Goal: Task Accomplishment & Management: Use online tool/utility

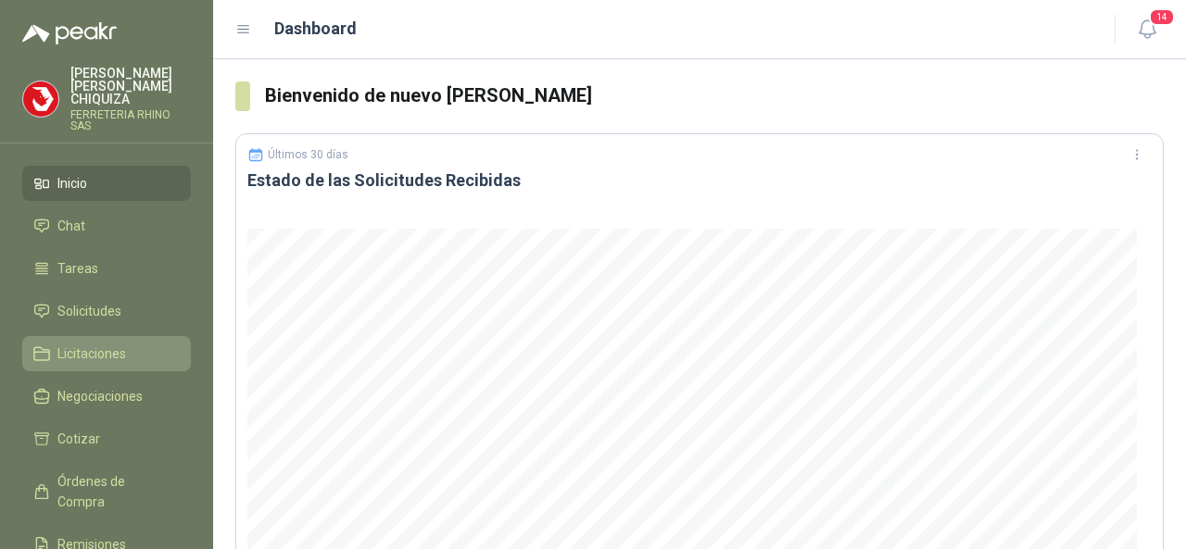
click at [98, 345] on span "Licitaciones" at bounding box center [91, 354] width 69 height 20
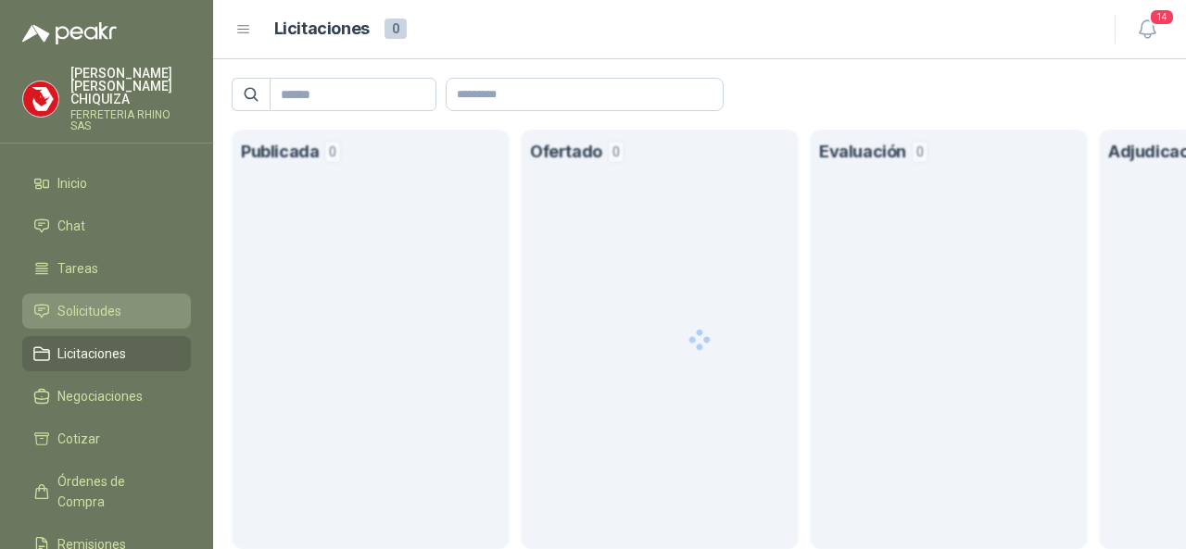
click at [93, 301] on span "Solicitudes" at bounding box center [89, 311] width 64 height 20
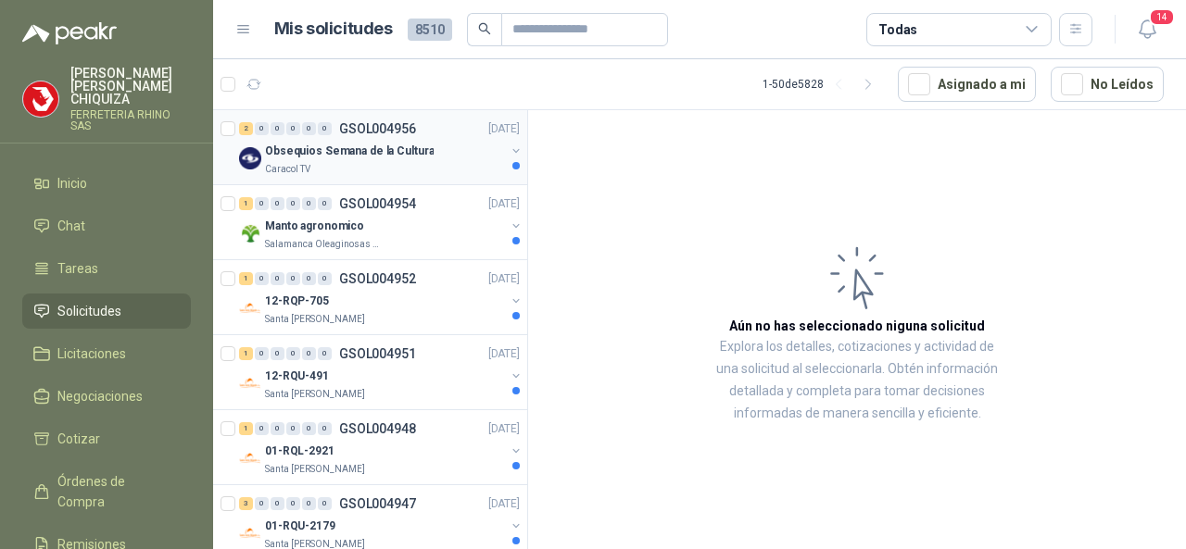
click at [369, 125] on p "GSOL004956" at bounding box center [377, 128] width 77 height 13
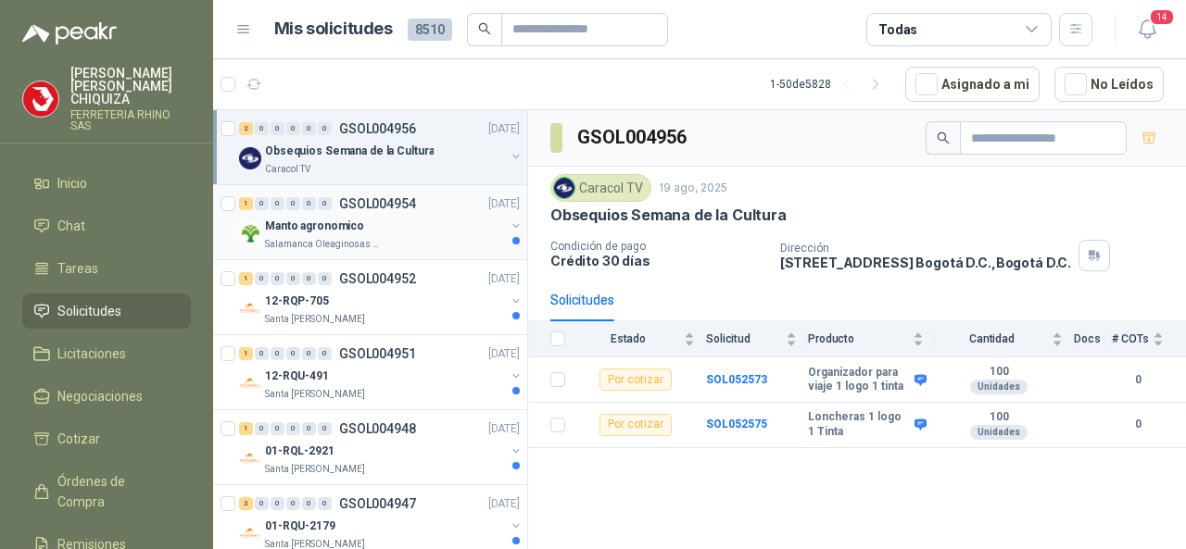
click at [390, 194] on div "1 0 0 0 0 0 GSOL004954 [DATE]" at bounding box center [381, 204] width 284 height 22
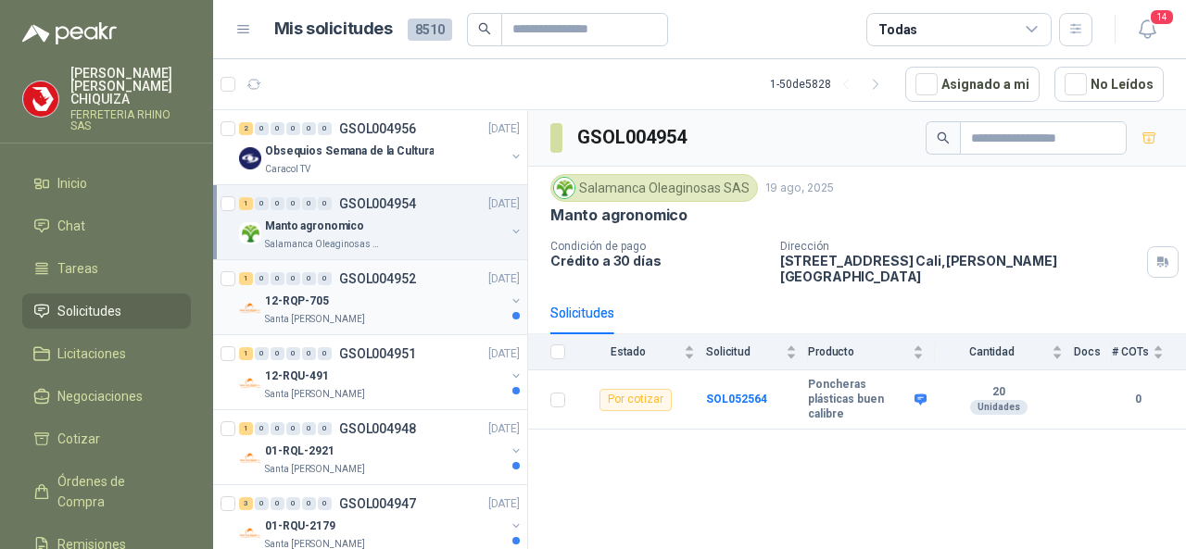
click at [404, 282] on p "GSOL004952" at bounding box center [377, 278] width 77 height 13
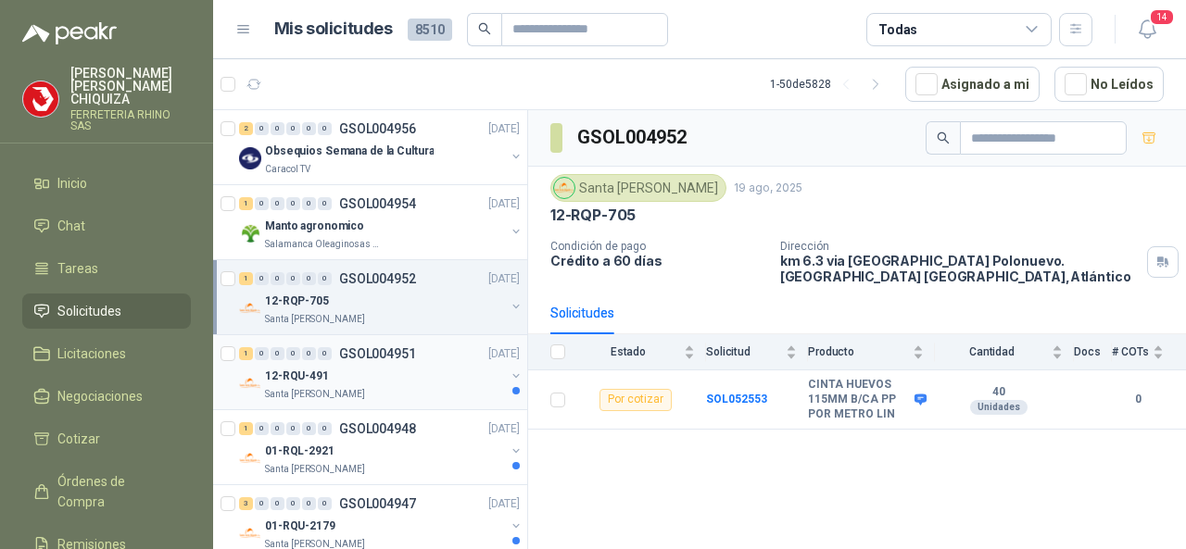
click at [387, 351] on p "GSOL004951" at bounding box center [377, 353] width 77 height 13
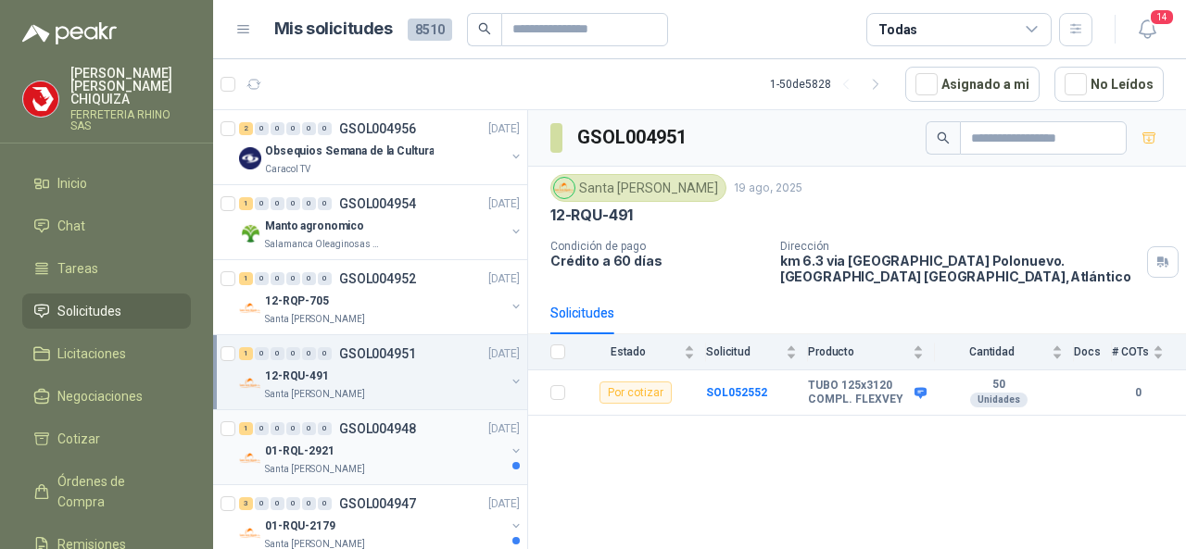
click at [384, 418] on div "1 0 0 0 0 0 GSOL004948 [DATE]" at bounding box center [381, 429] width 284 height 22
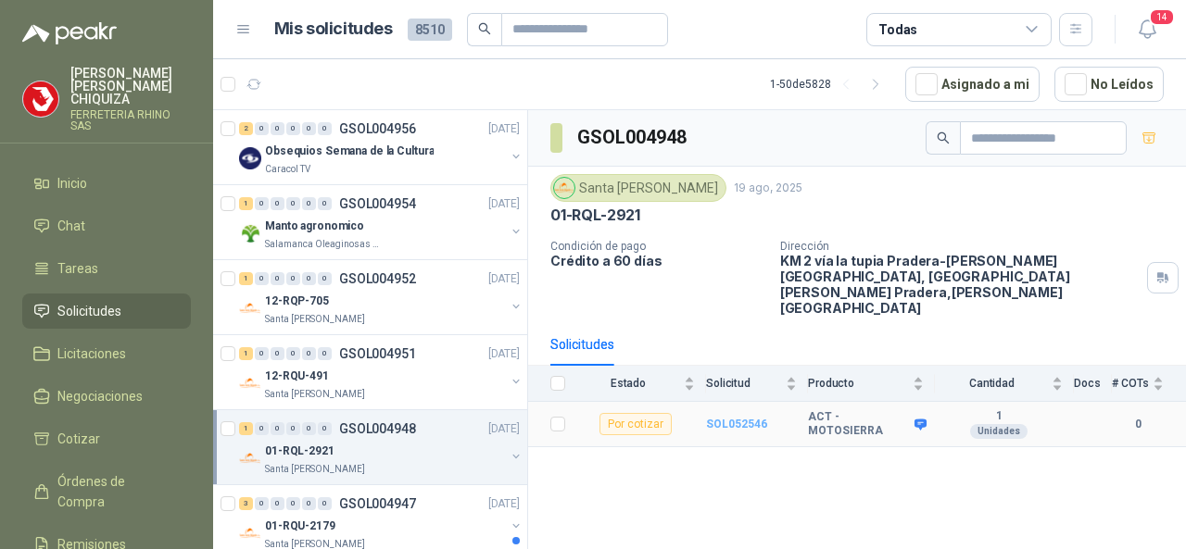
click at [734, 418] on b "SOL052546" at bounding box center [736, 424] width 61 height 13
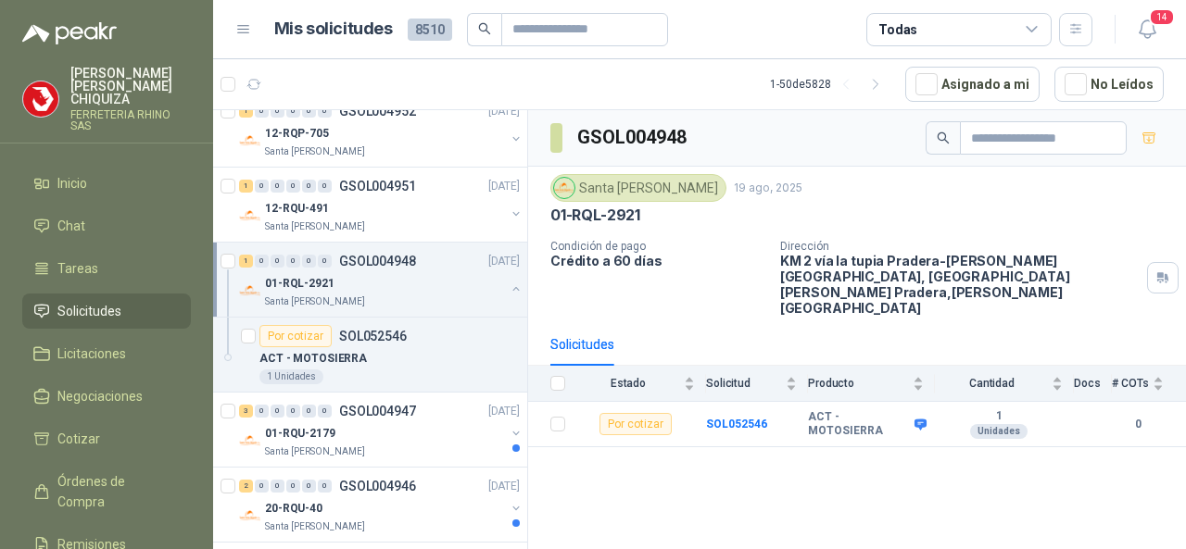
scroll to position [185, 0]
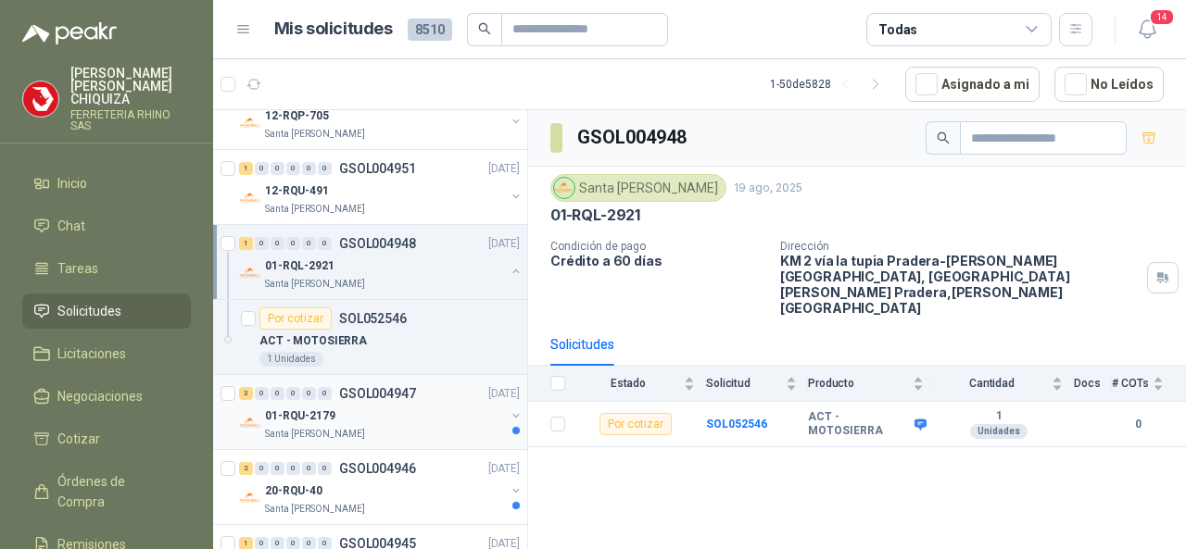
click at [378, 394] on p "GSOL004947" at bounding box center [377, 393] width 77 height 13
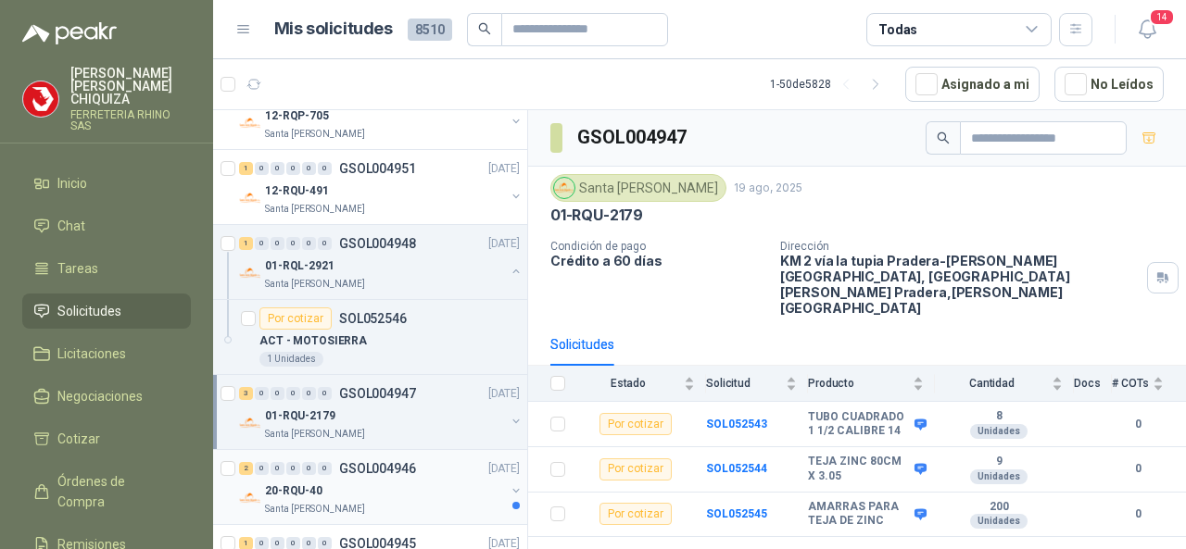
click at [387, 453] on div "2 0 0 0 0 0 GSOL004946 [DATE] 20-RQU-40 Santa [PERSON_NAME]" at bounding box center [370, 487] width 314 height 75
click at [390, 463] on p "GSOL004946" at bounding box center [377, 468] width 77 height 13
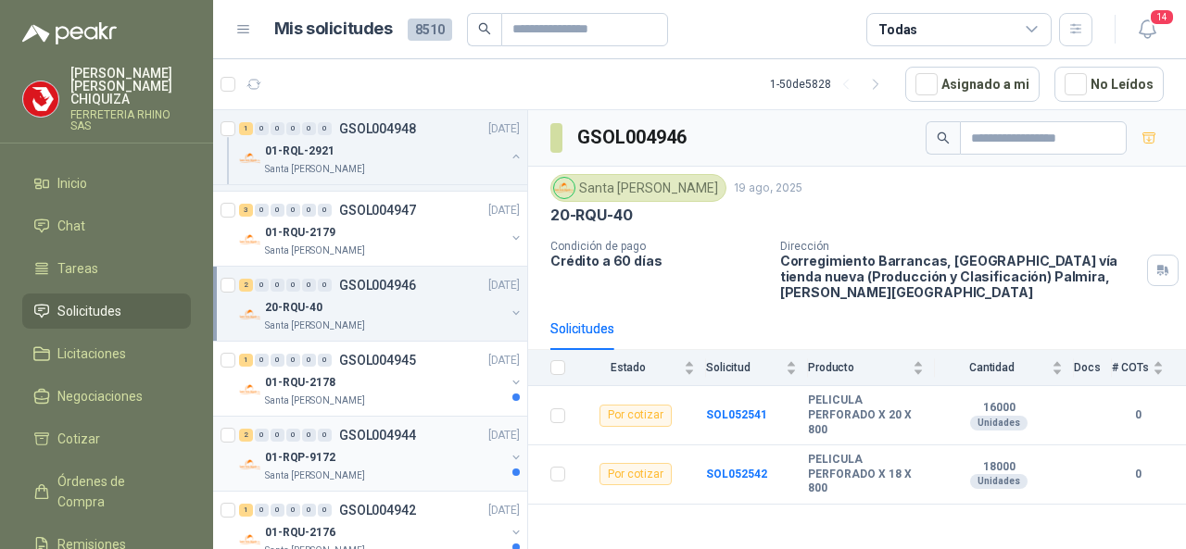
scroll to position [370, 0]
click at [354, 352] on p "GSOL004945" at bounding box center [377, 358] width 77 height 13
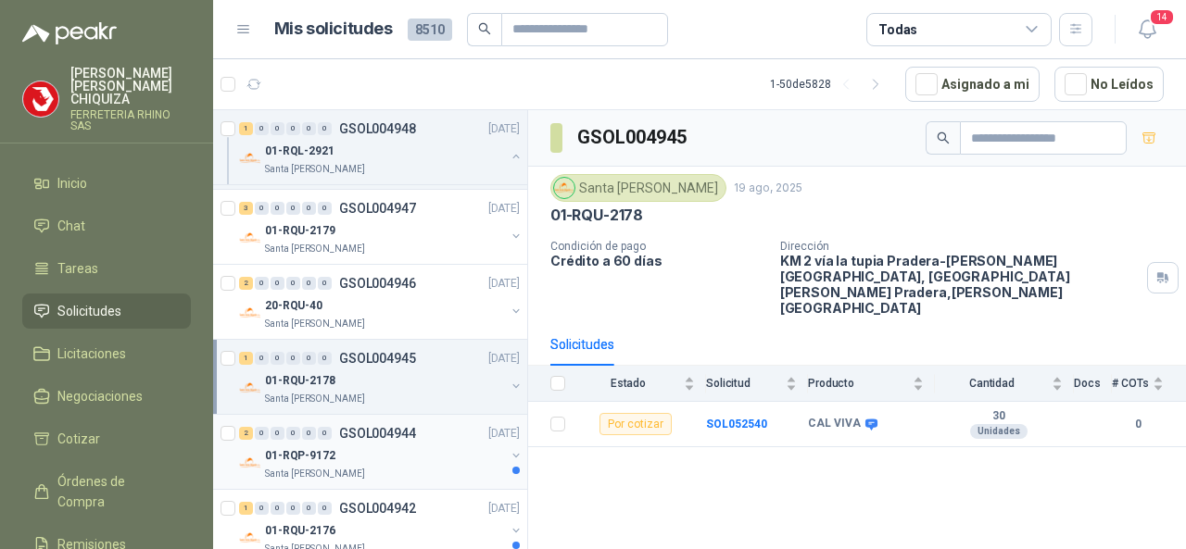
click at [374, 427] on p "GSOL004944" at bounding box center [377, 433] width 77 height 13
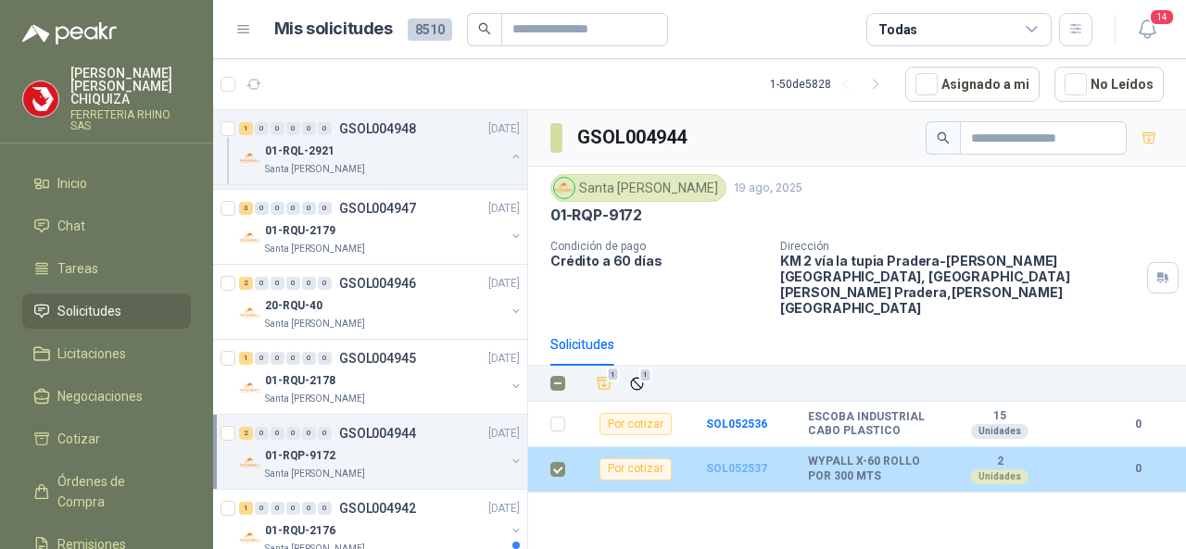
click at [743, 462] on b "SOL052537" at bounding box center [736, 468] width 61 height 13
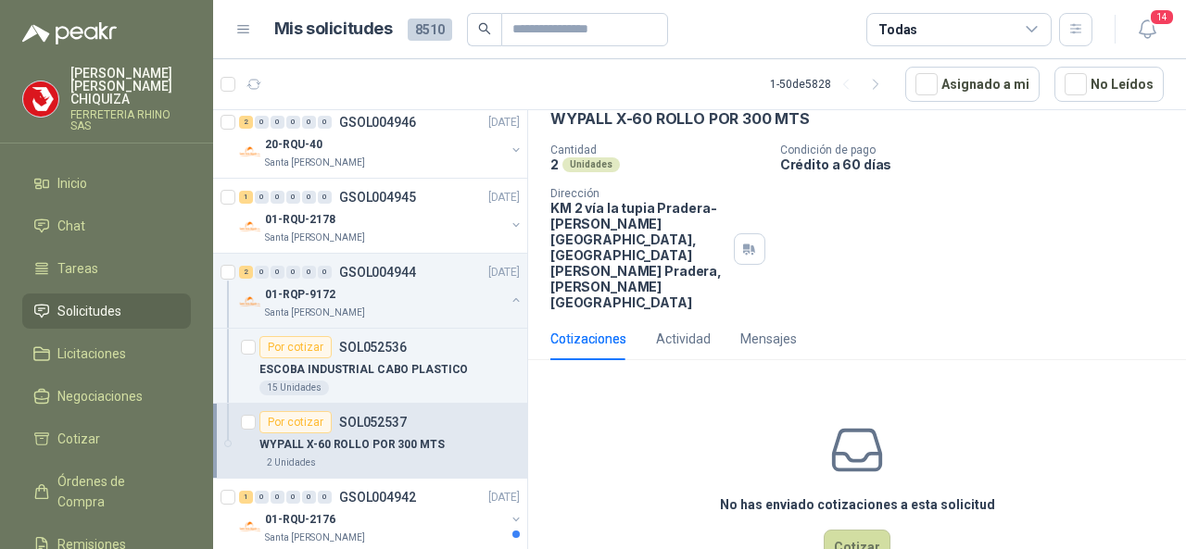
scroll to position [556, 0]
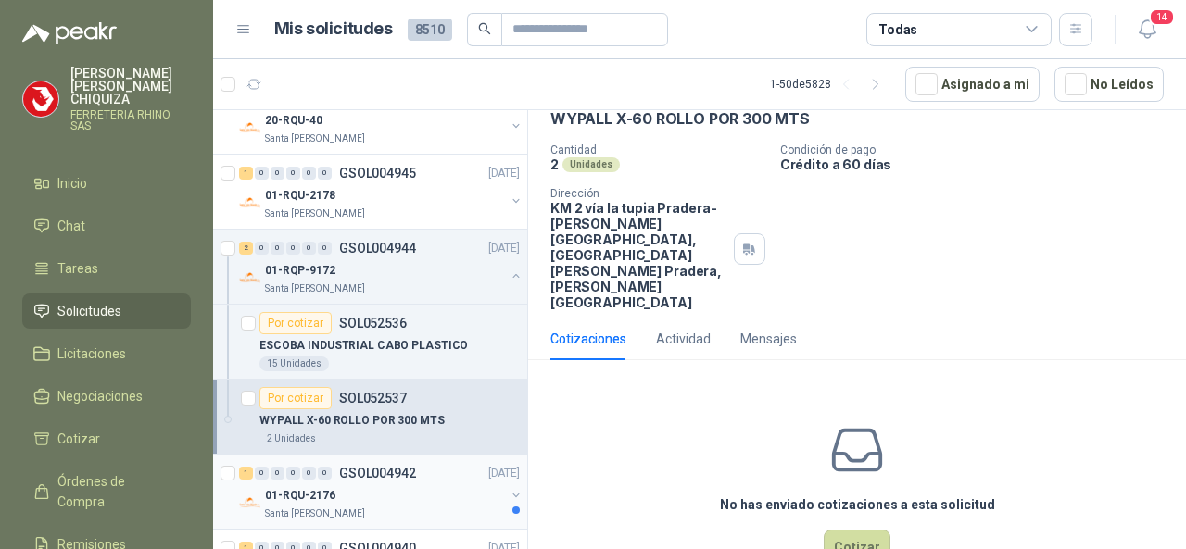
click at [403, 468] on p "GSOL004942" at bounding box center [377, 473] width 77 height 13
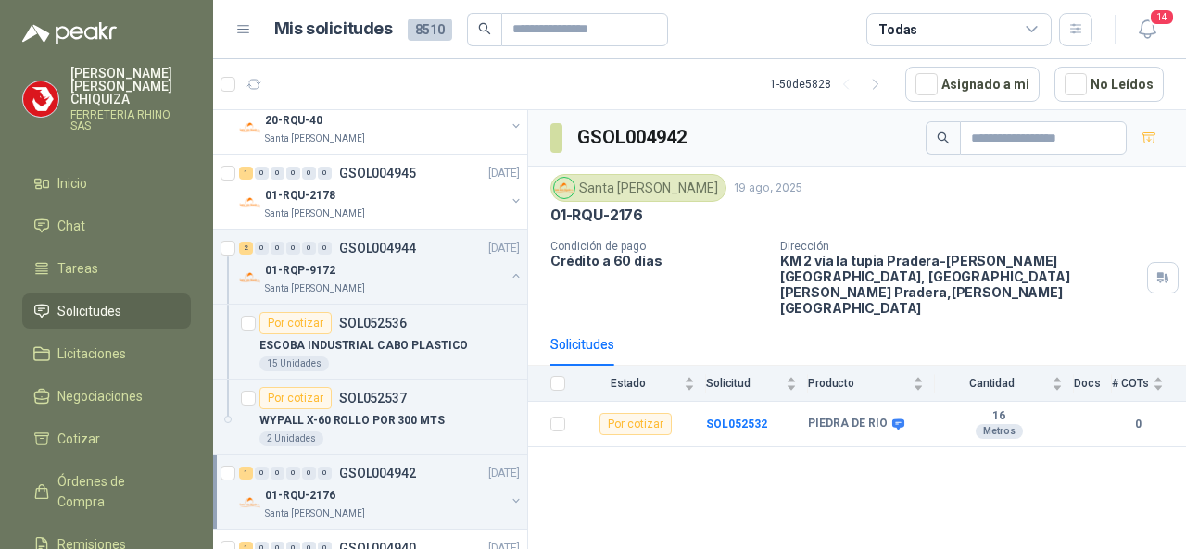
click at [360, 467] on p "GSOL004942" at bounding box center [377, 473] width 77 height 13
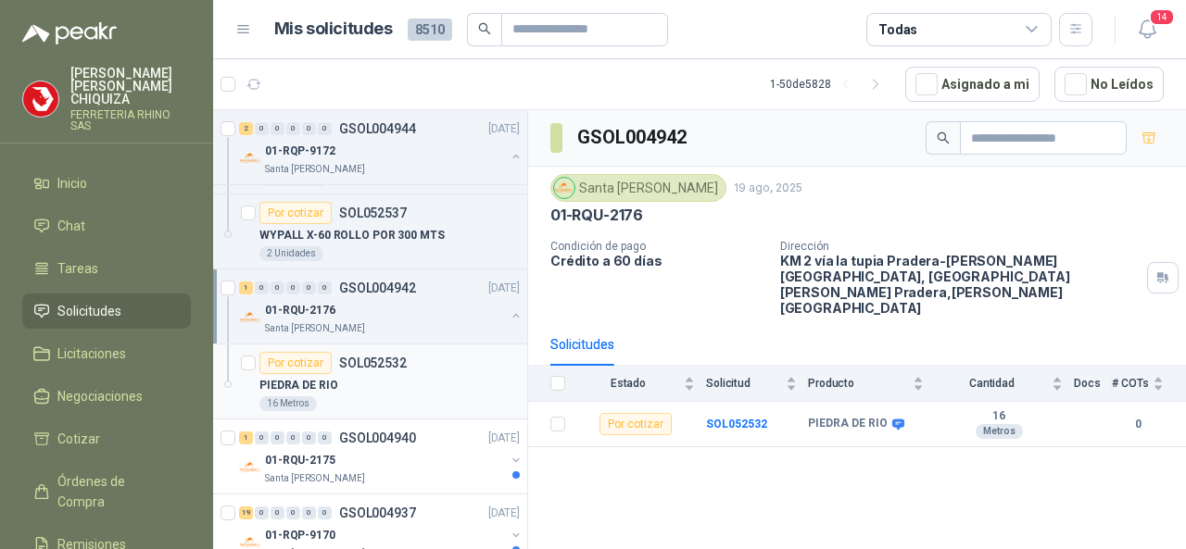
click at [354, 357] on p "SOL052532" at bounding box center [373, 363] width 68 height 13
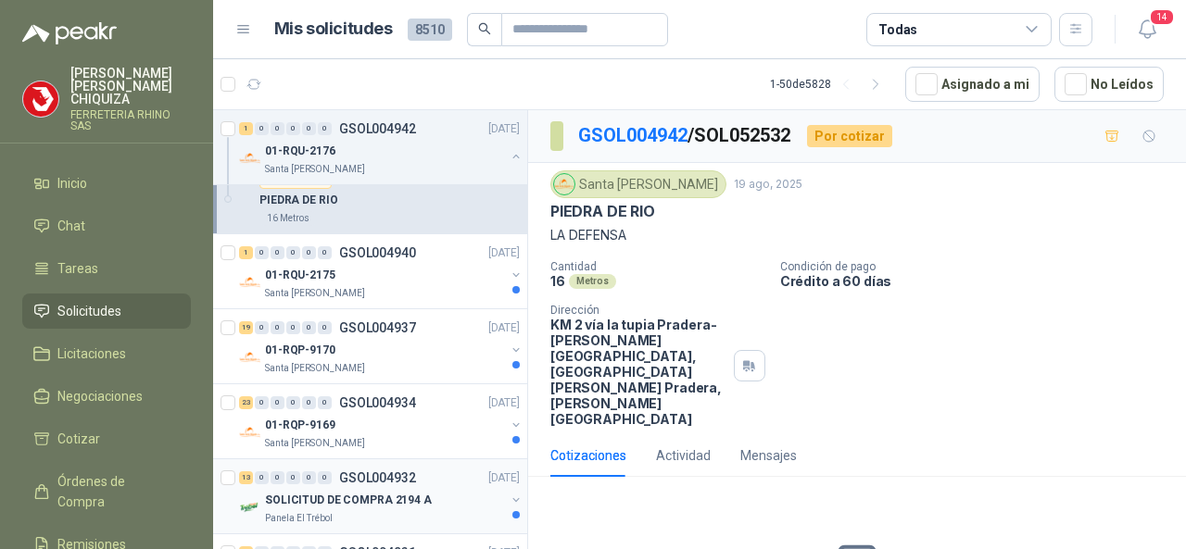
click at [376, 473] on p "GSOL004932" at bounding box center [377, 477] width 77 height 13
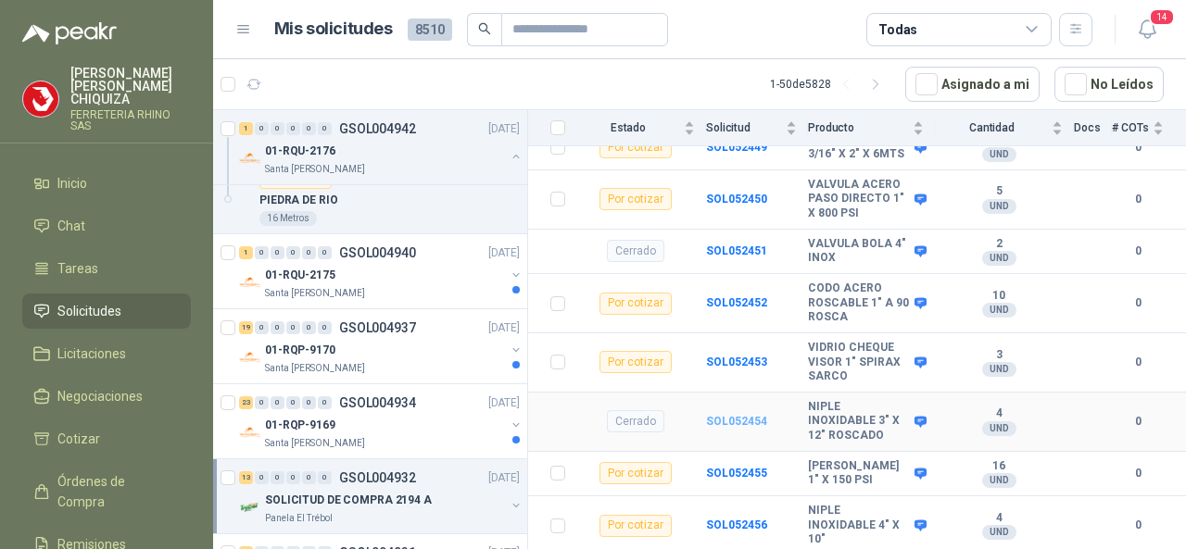
scroll to position [1065, 0]
click at [397, 471] on p "GSOL004932" at bounding box center [377, 477] width 77 height 13
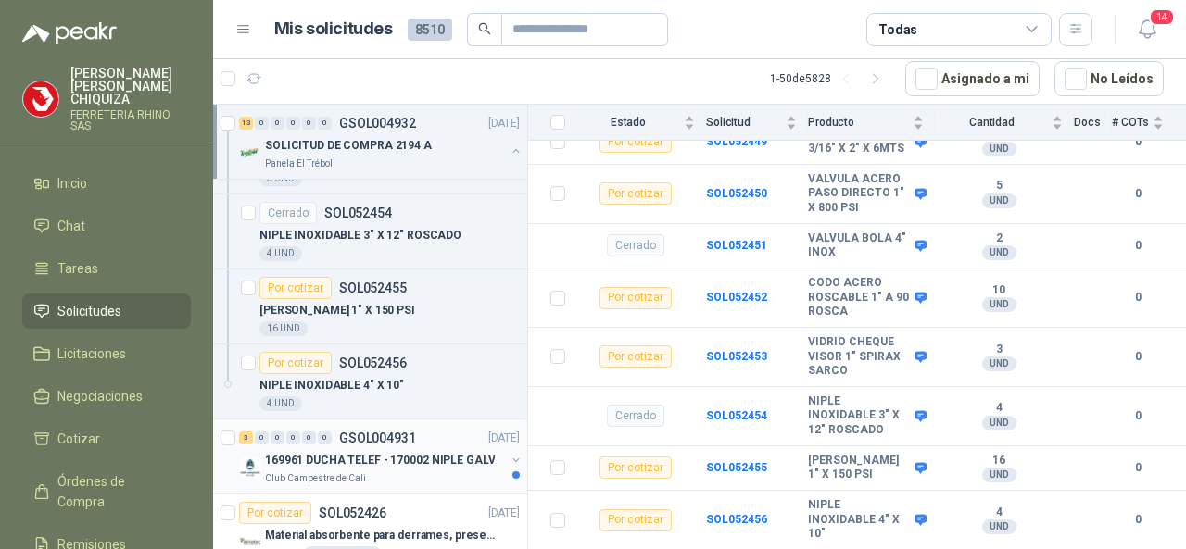
scroll to position [2779, 0]
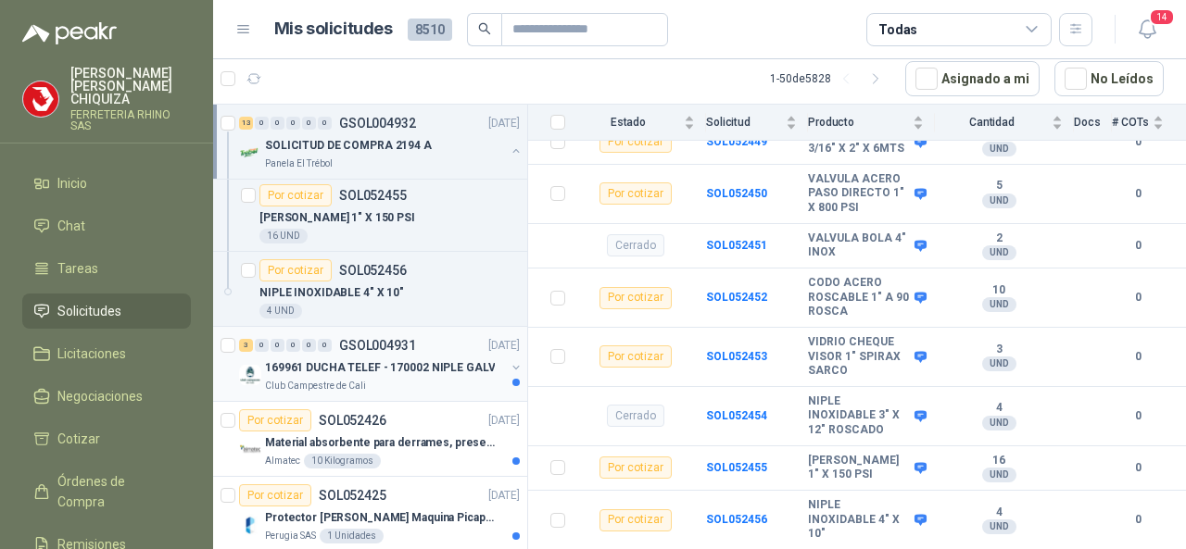
click at [387, 339] on p "GSOL004931" at bounding box center [377, 345] width 77 height 13
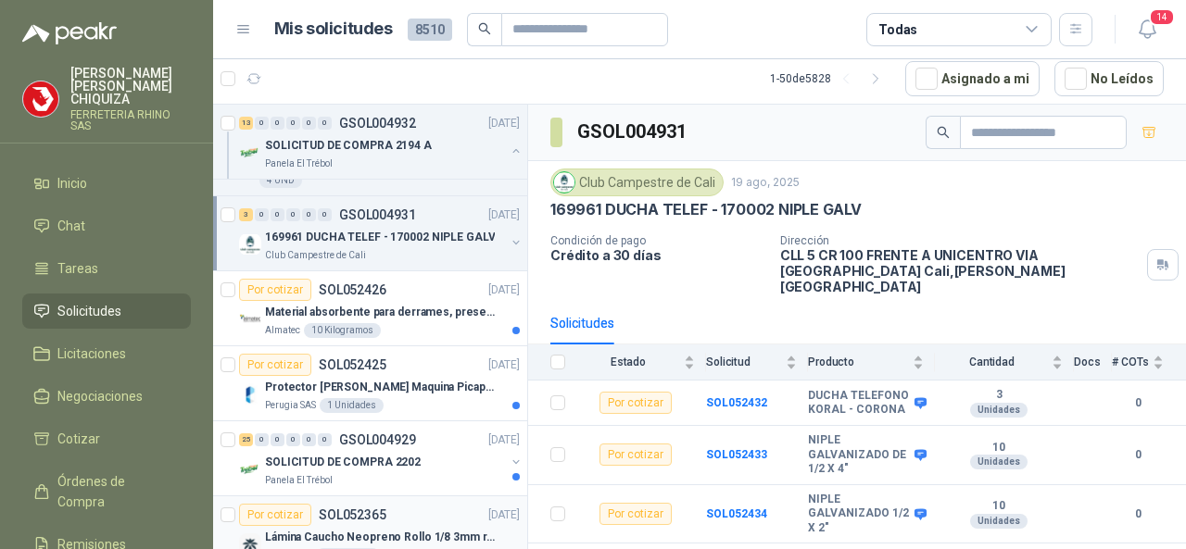
scroll to position [2871, 0]
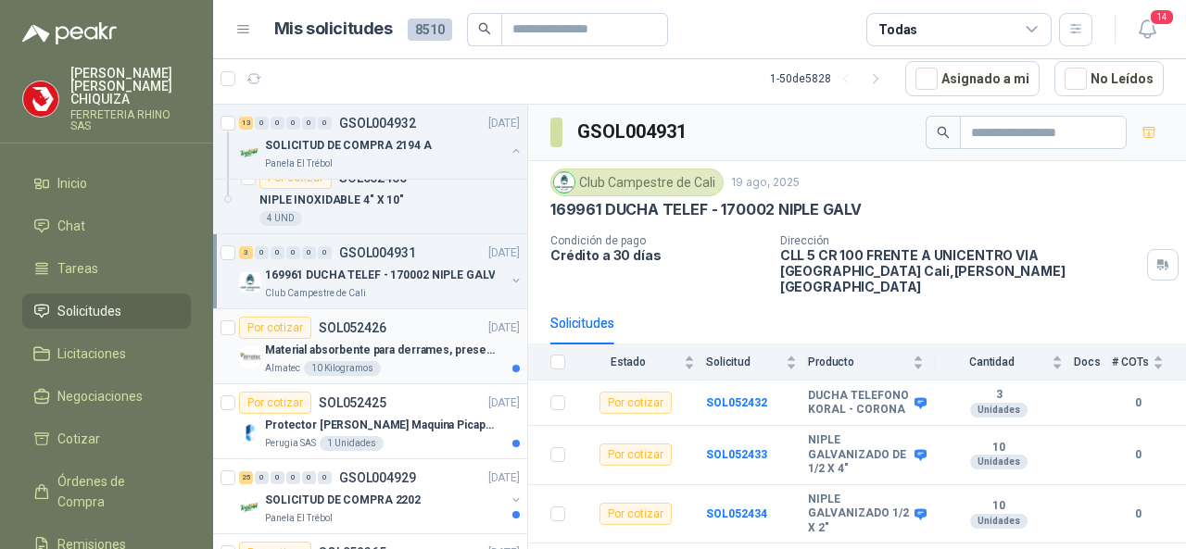
click at [369, 317] on div "Por cotizar SOL052426" at bounding box center [312, 328] width 147 height 22
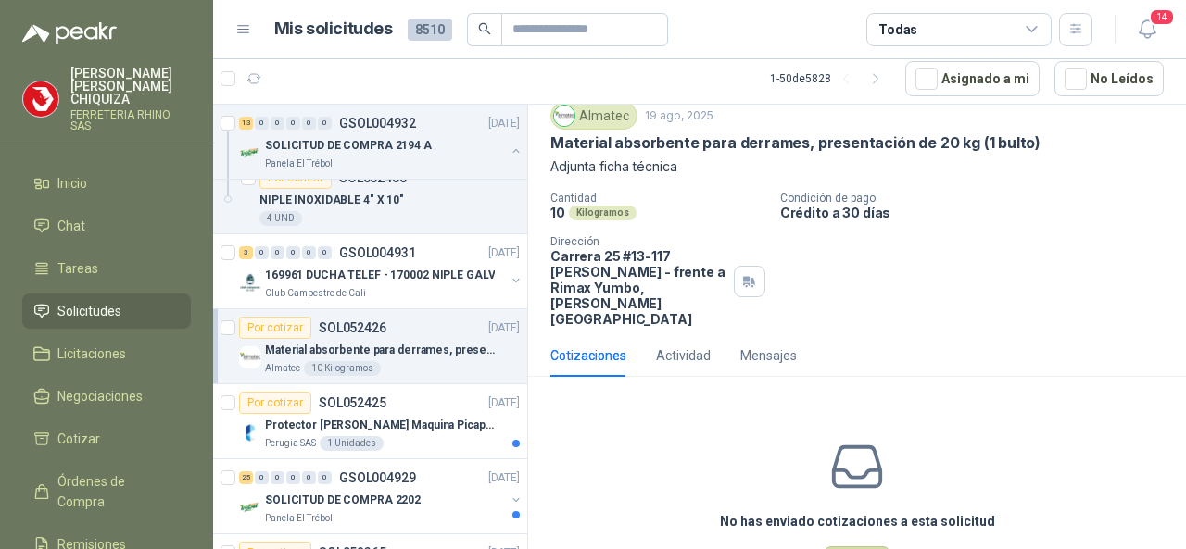
scroll to position [107, 0]
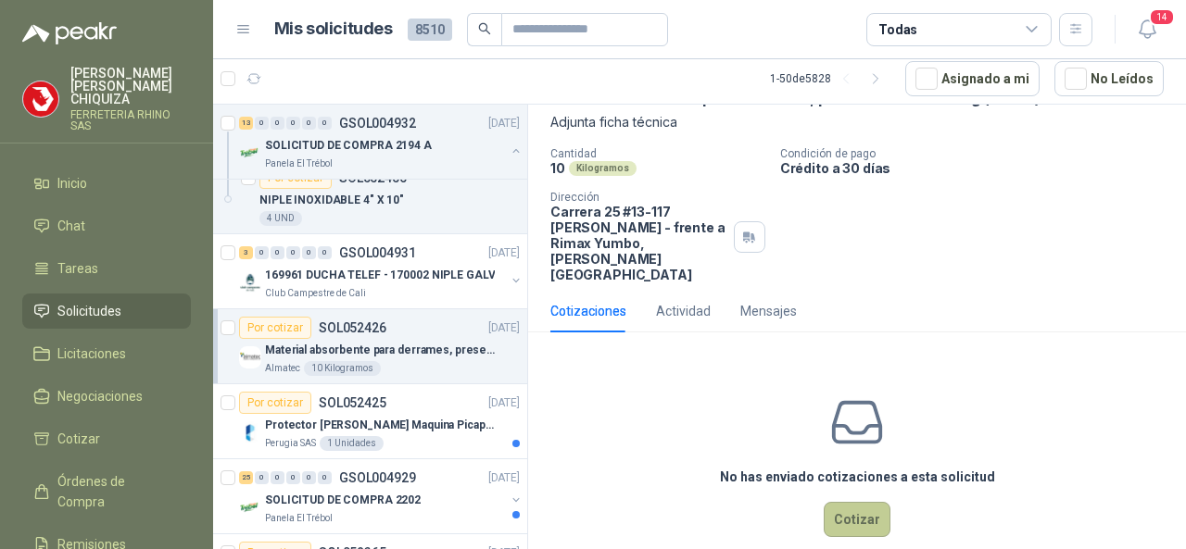
click at [857, 502] on button "Cotizar" at bounding box center [856, 519] width 67 height 35
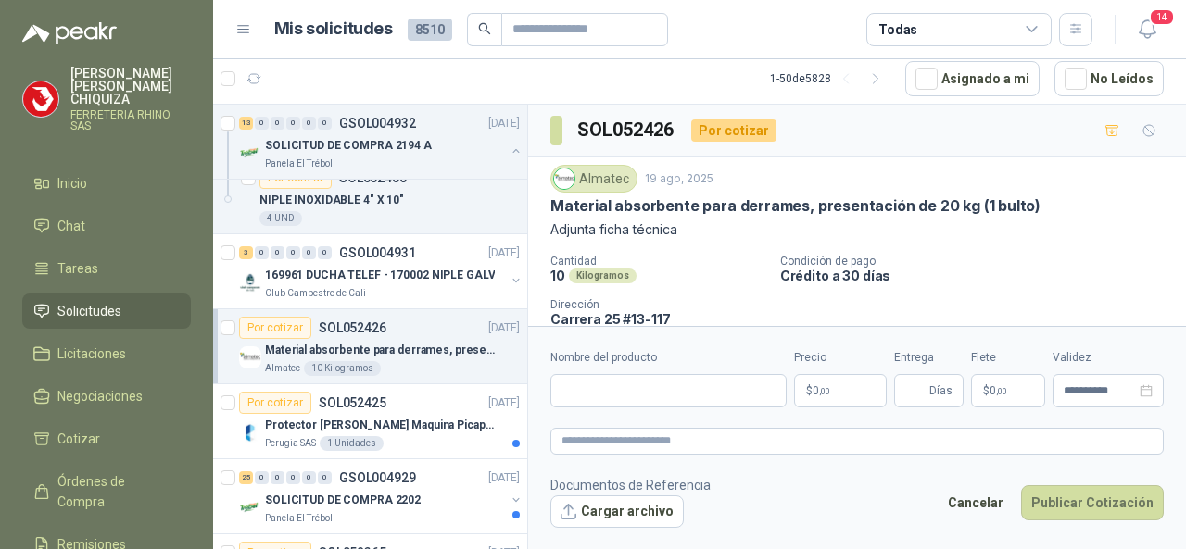
scroll to position [0, 0]
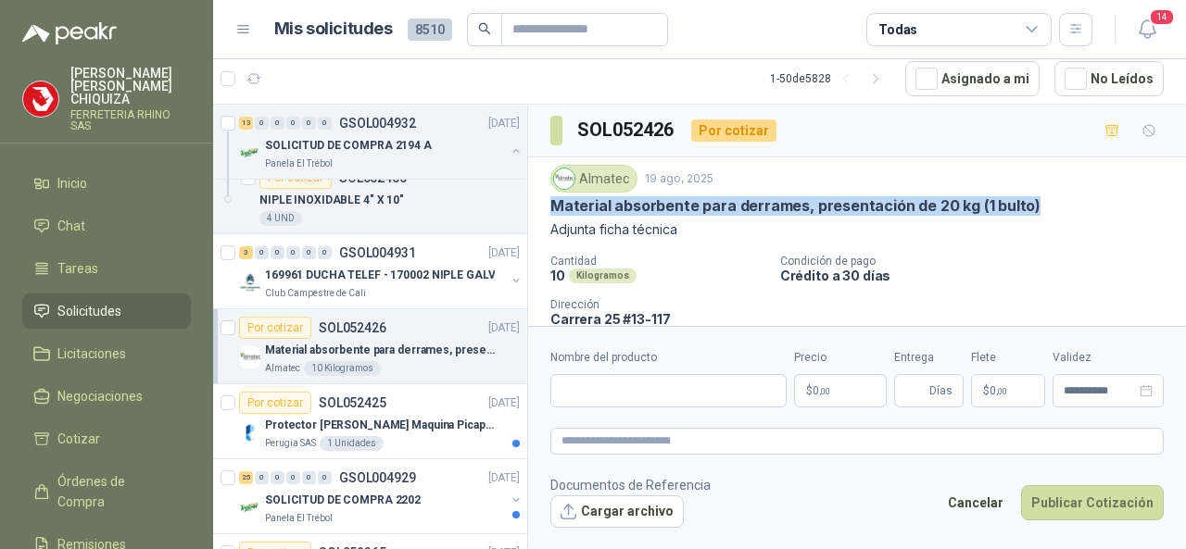
drag, startPoint x: 583, startPoint y: 203, endPoint x: 1032, endPoint y: 203, distance: 449.2
click at [1032, 203] on div "Material absorbente para derrames, presentación de 20 kg (1 bulto)" at bounding box center [856, 205] width 613 height 19
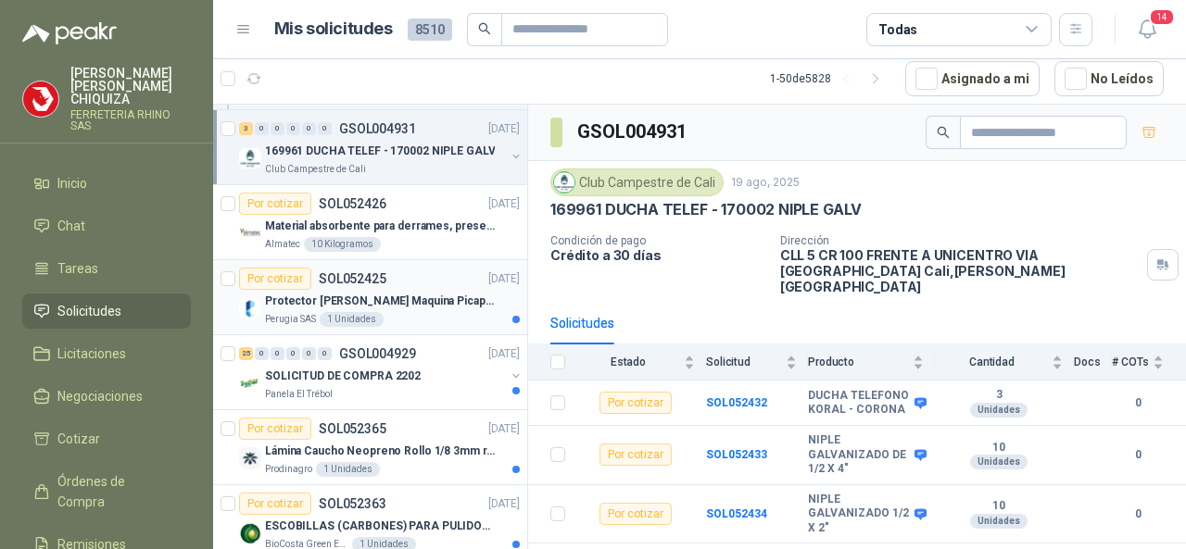
scroll to position [3057, 0]
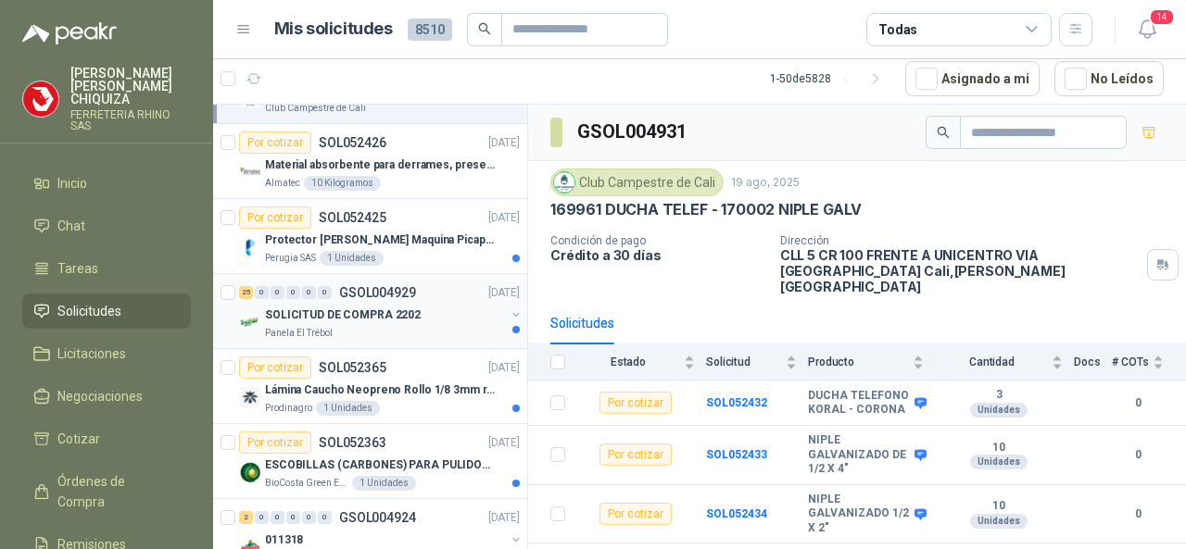
click at [348, 286] on p "GSOL004929" at bounding box center [377, 292] width 77 height 13
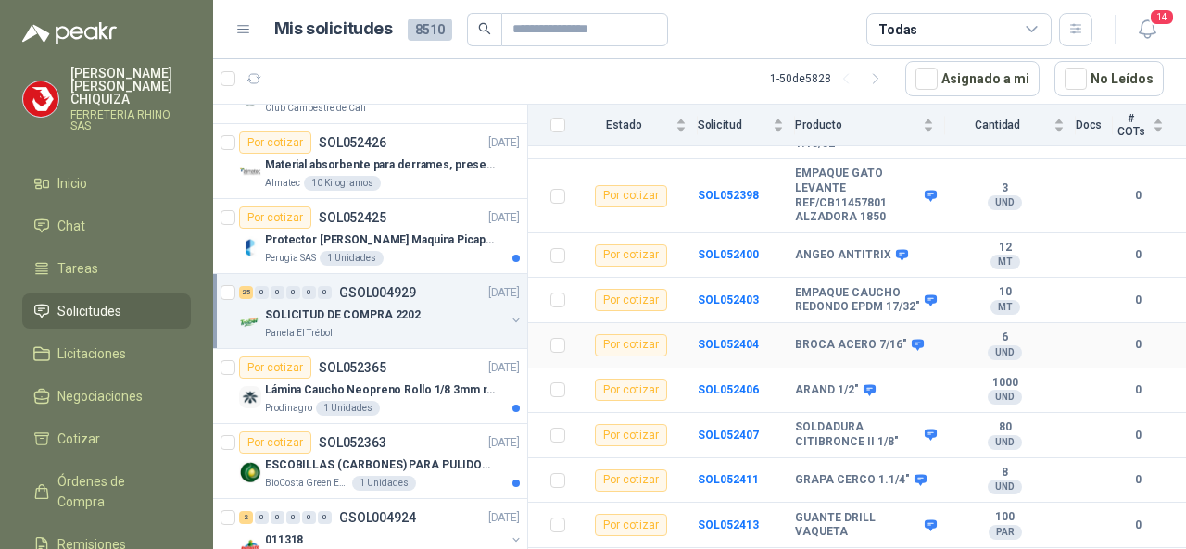
scroll to position [926, 0]
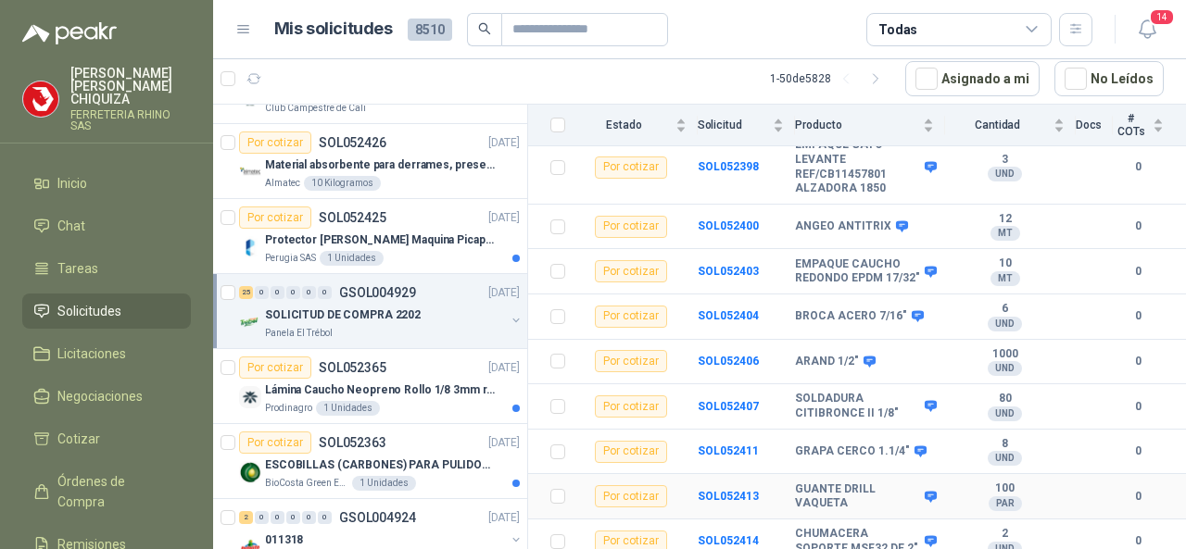
click at [800, 494] on b "GUANTE DRILL VAQUETA" at bounding box center [857, 497] width 125 height 29
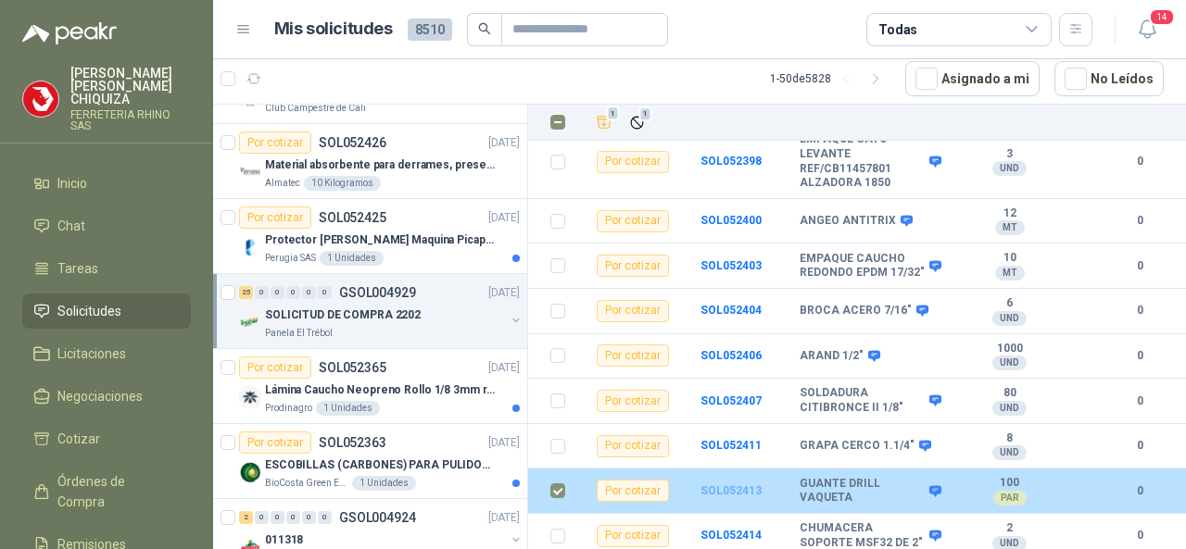
click at [722, 490] on b "SOL052413" at bounding box center [730, 490] width 61 height 13
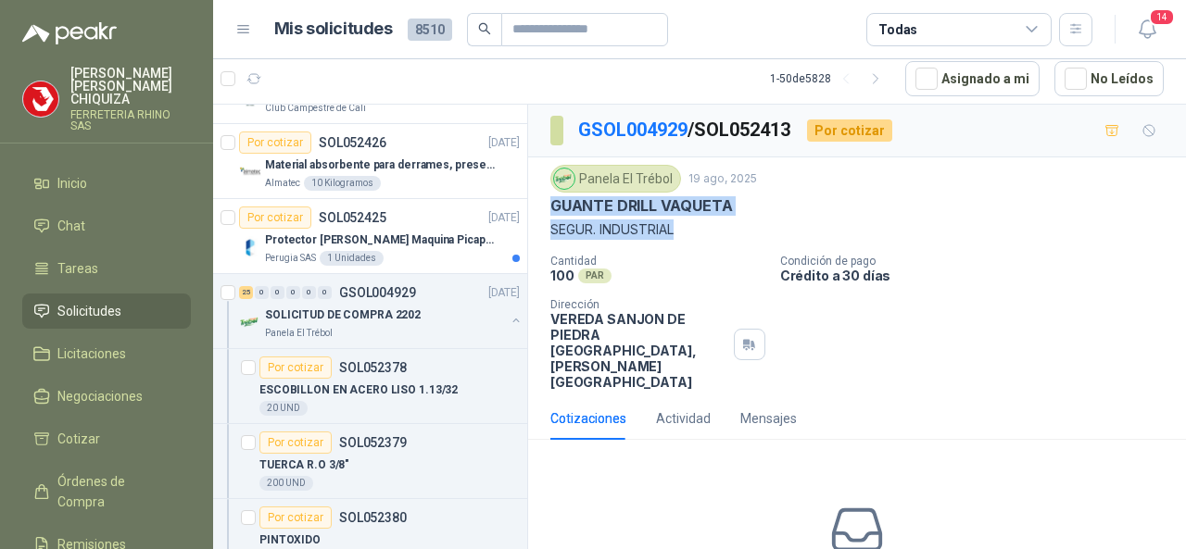
drag, startPoint x: 559, startPoint y: 196, endPoint x: 698, endPoint y: 227, distance: 143.2
click at [698, 227] on div "Panela El Trébol [DATE][STREET_ADDRESS] SEGUR. INDUSTRIAL" at bounding box center [856, 202] width 613 height 75
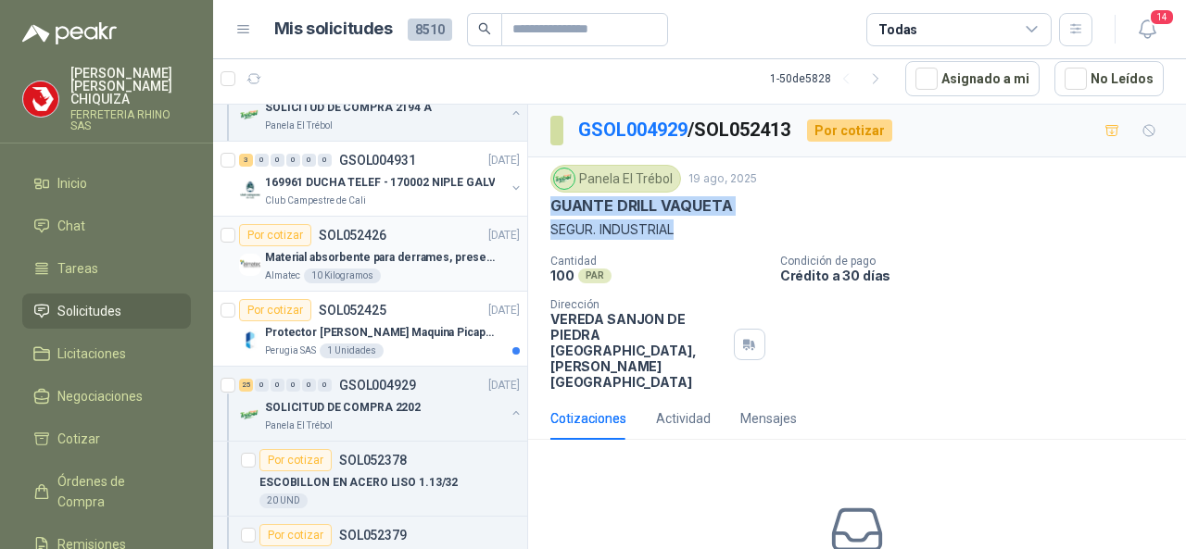
click at [365, 229] on p "SOL052426" at bounding box center [353, 235] width 68 height 13
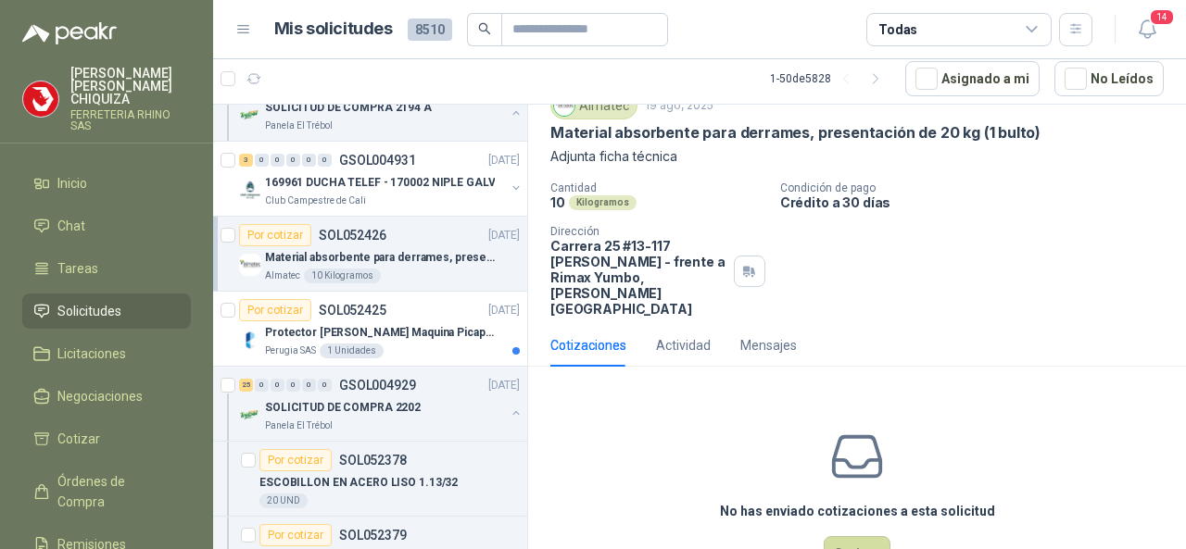
scroll to position [107, 0]
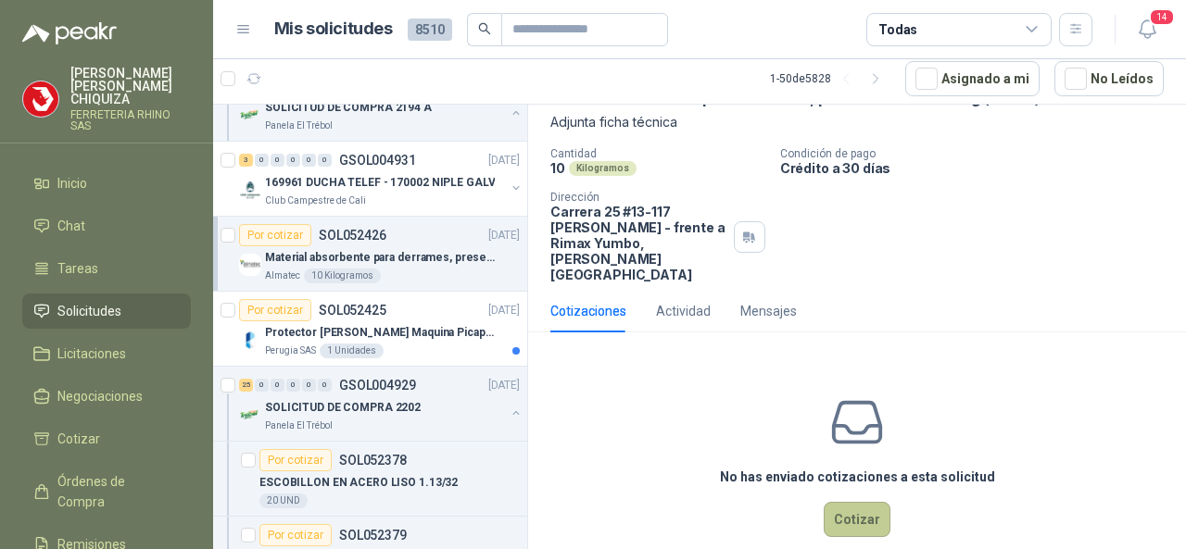
click at [845, 502] on button "Cotizar" at bounding box center [856, 519] width 67 height 35
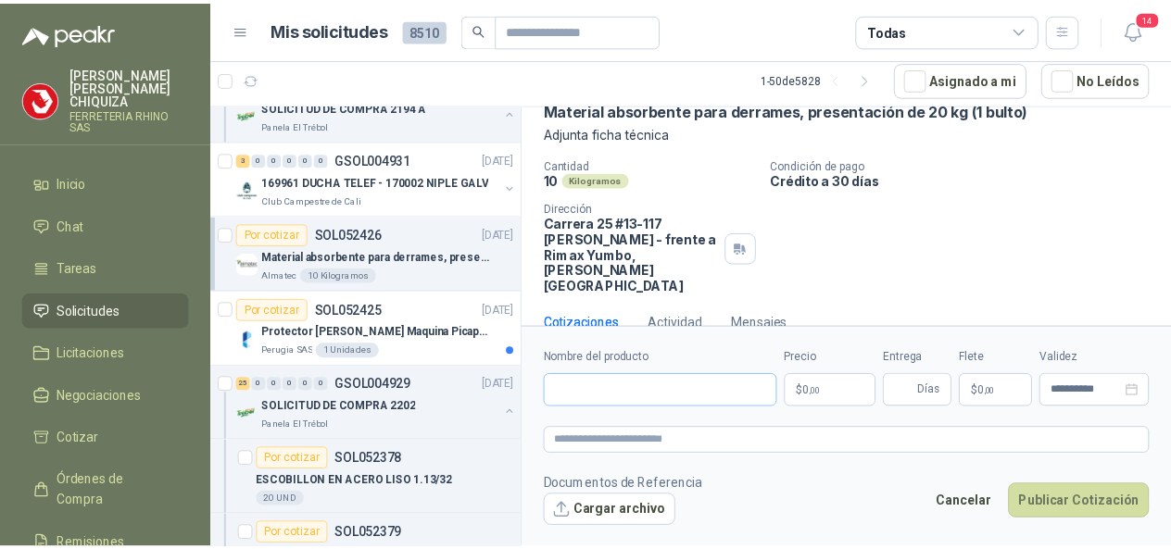
scroll to position [94, 0]
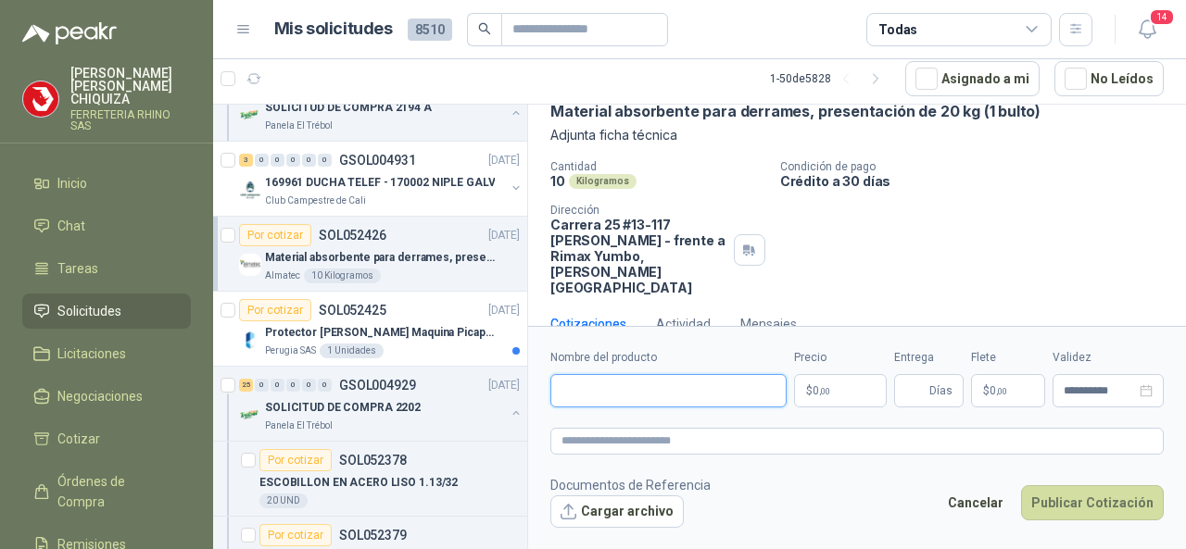
click at [628, 380] on input "Nombre del producto" at bounding box center [668, 390] width 236 height 33
paste input "**********"
type input "**********"
click at [826, 395] on span ",00" at bounding box center [824, 391] width 11 height 10
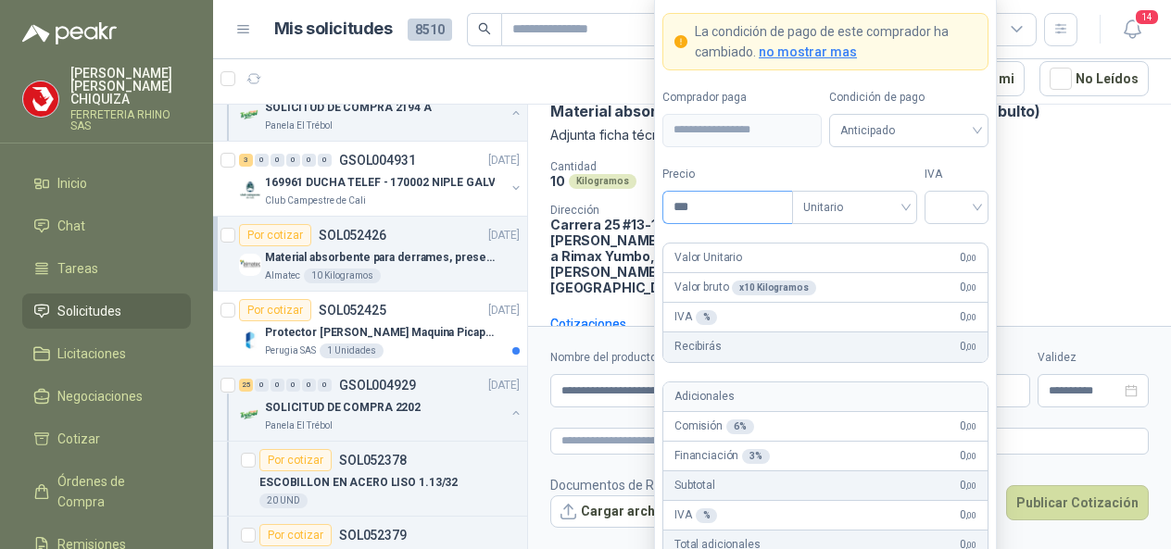
click at [697, 216] on input "***" at bounding box center [727, 207] width 129 height 31
type input "*********"
click at [975, 214] on input "search" at bounding box center [956, 206] width 42 height 28
click at [962, 245] on div "19%" at bounding box center [956, 248] width 34 height 20
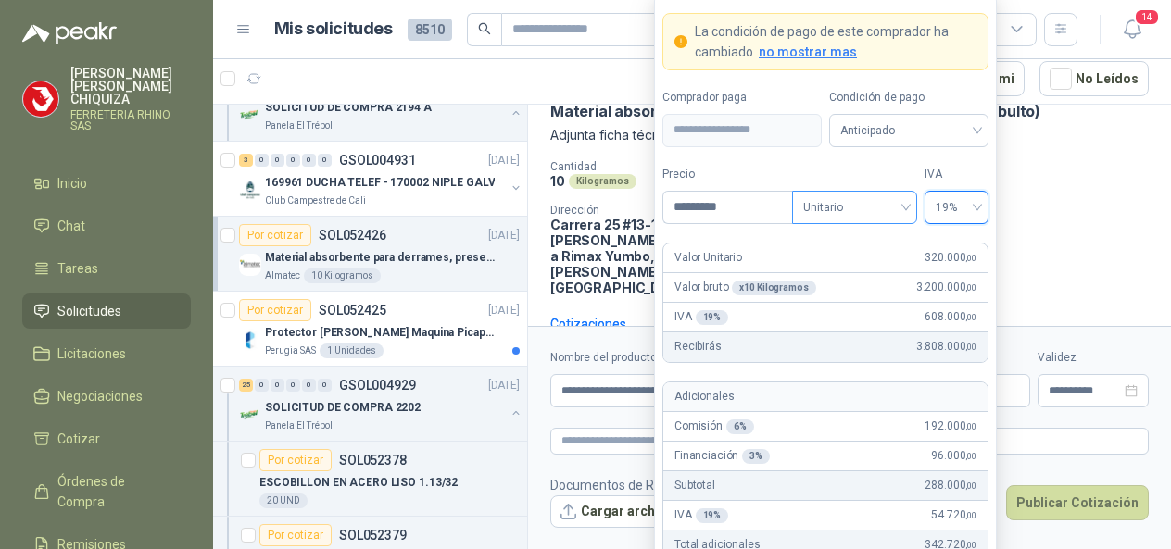
click at [902, 211] on span "Unitario" at bounding box center [854, 208] width 103 height 28
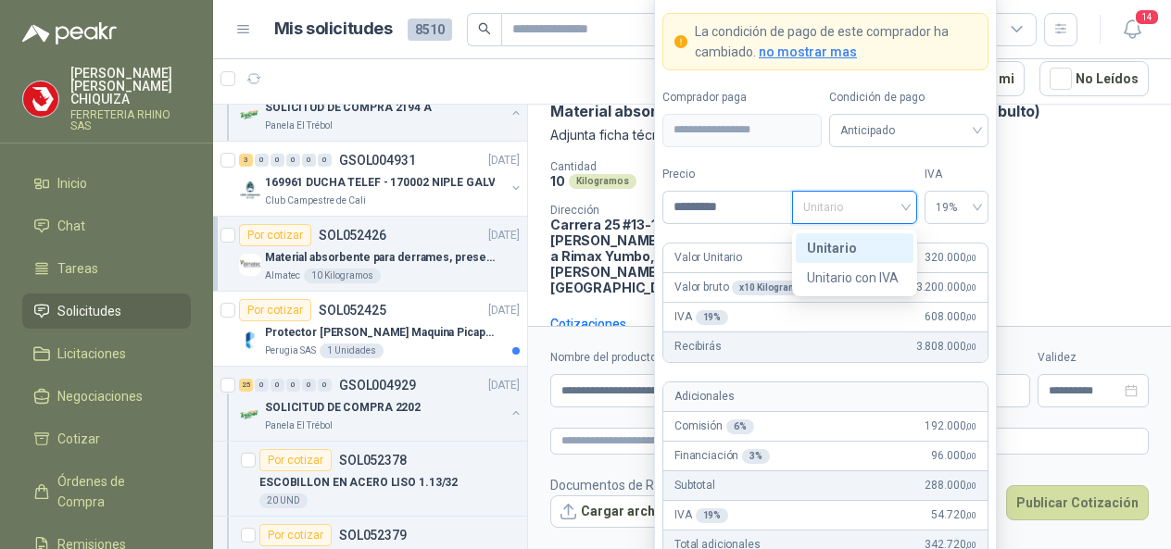
click at [813, 253] on div "Unitario" at bounding box center [854, 248] width 95 height 20
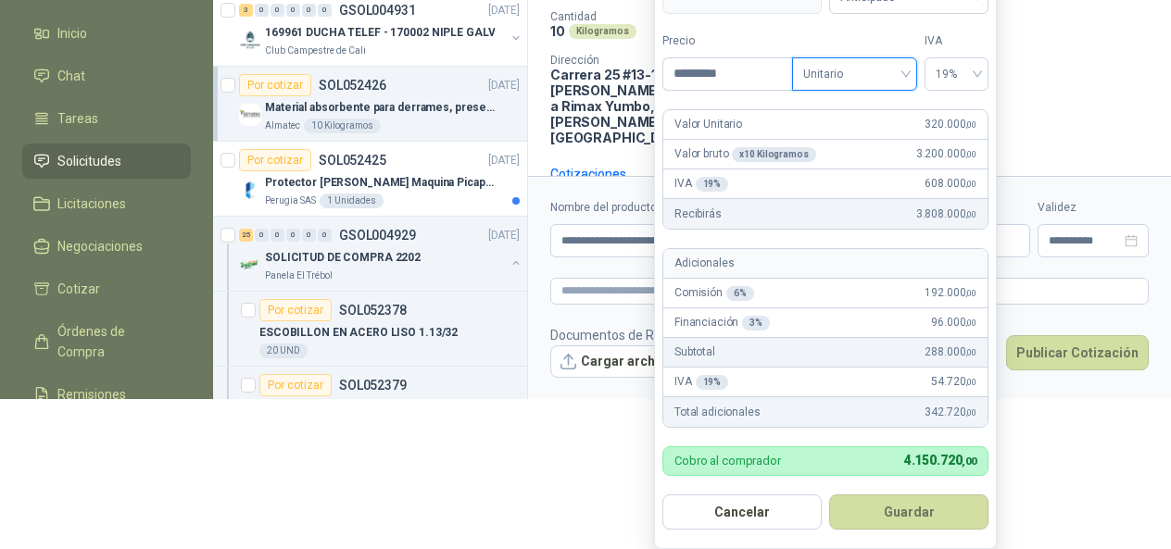
scroll to position [144, 0]
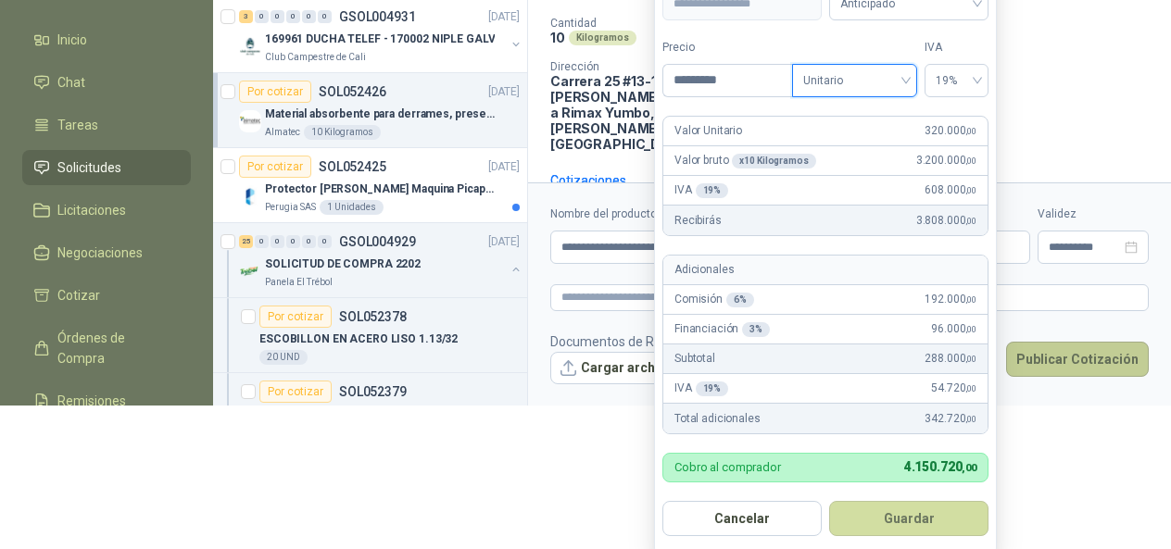
click at [1061, 354] on button "Publicar Cotización" at bounding box center [1077, 359] width 143 height 35
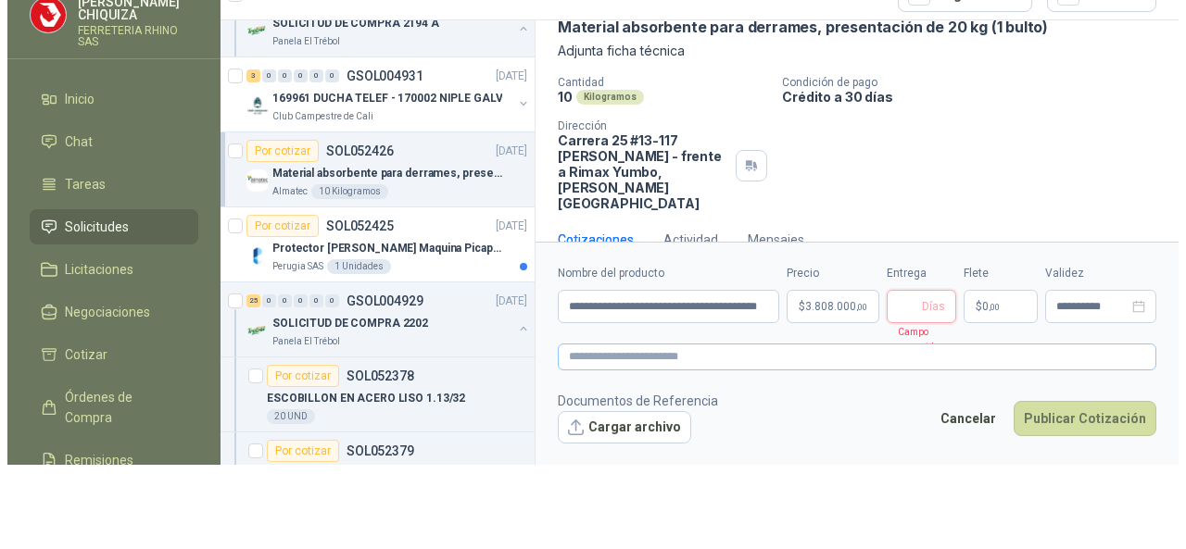
scroll to position [0, 0]
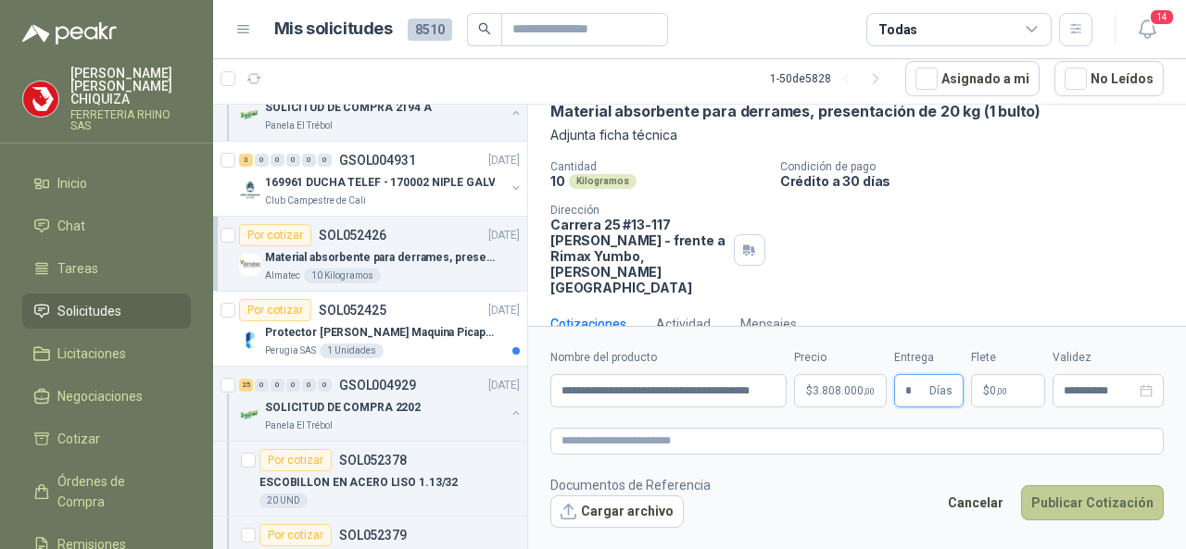
type input "*"
click at [1088, 493] on button "Publicar Cotización" at bounding box center [1092, 502] width 143 height 35
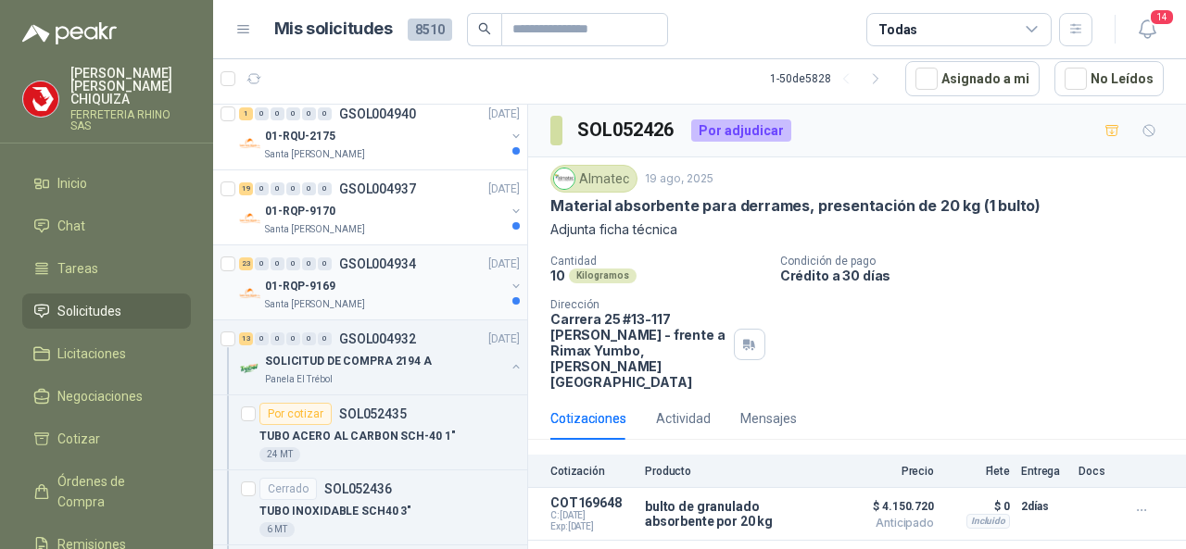
scroll to position [1019, 0]
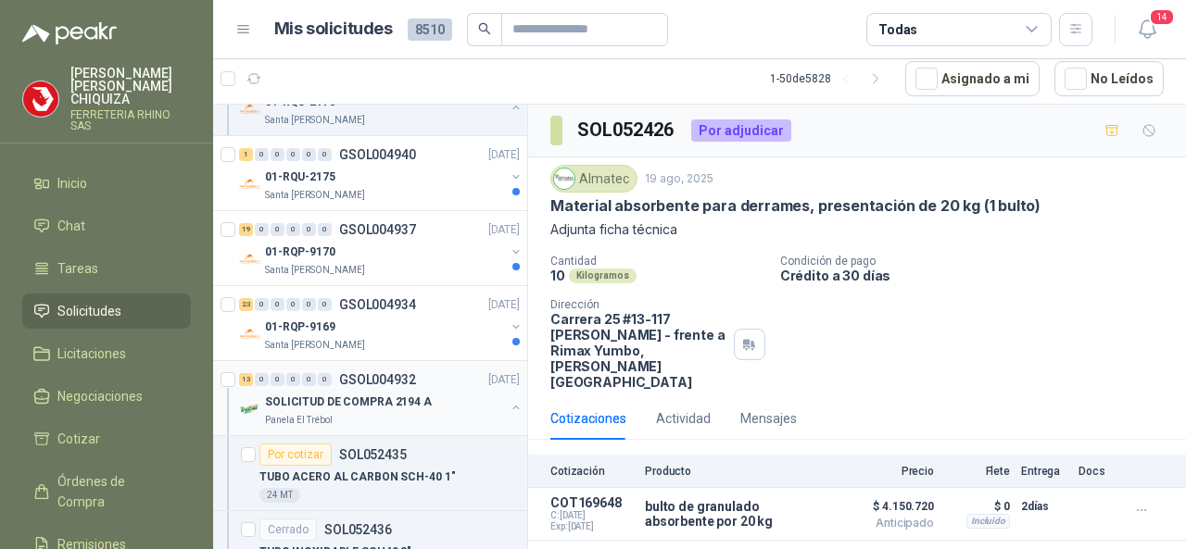
click at [367, 373] on p "GSOL004932" at bounding box center [377, 379] width 77 height 13
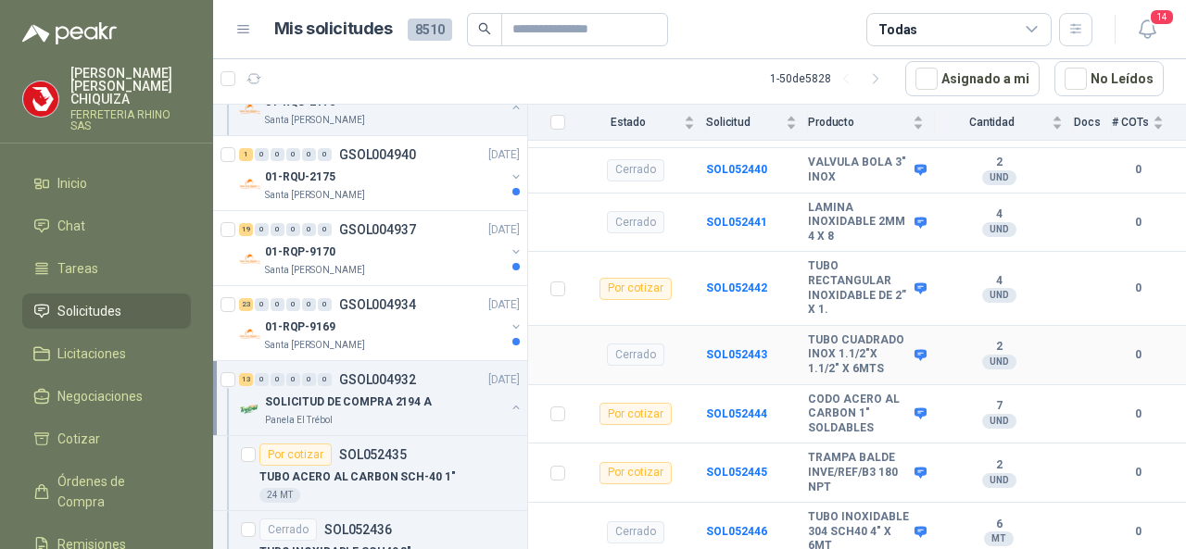
scroll to position [648, 0]
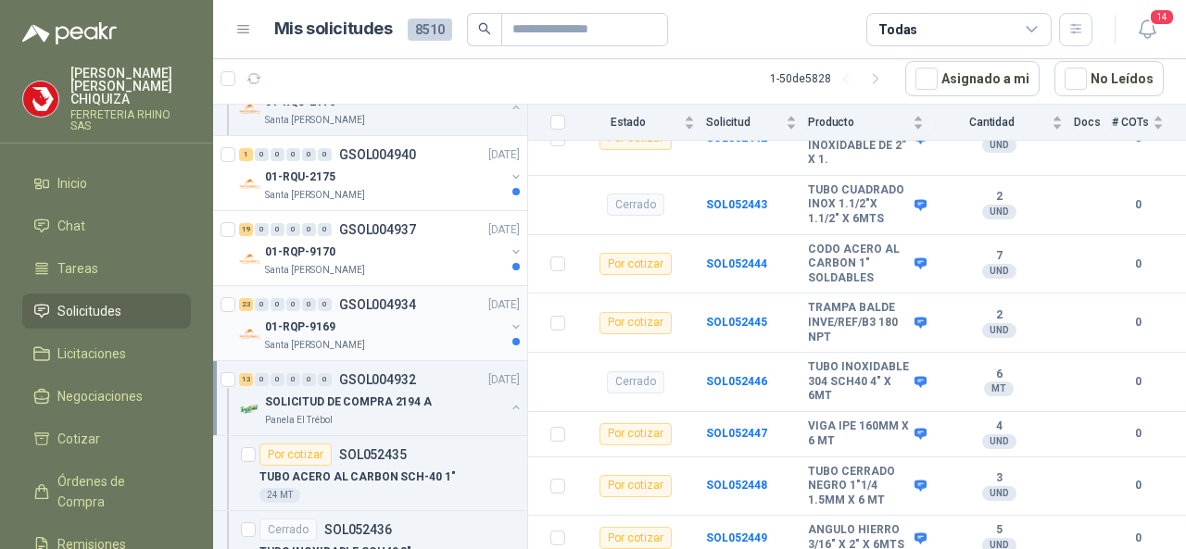
click at [396, 294] on div "23 0 0 0 0 0 GSOL004934 [DATE]" at bounding box center [381, 305] width 284 height 22
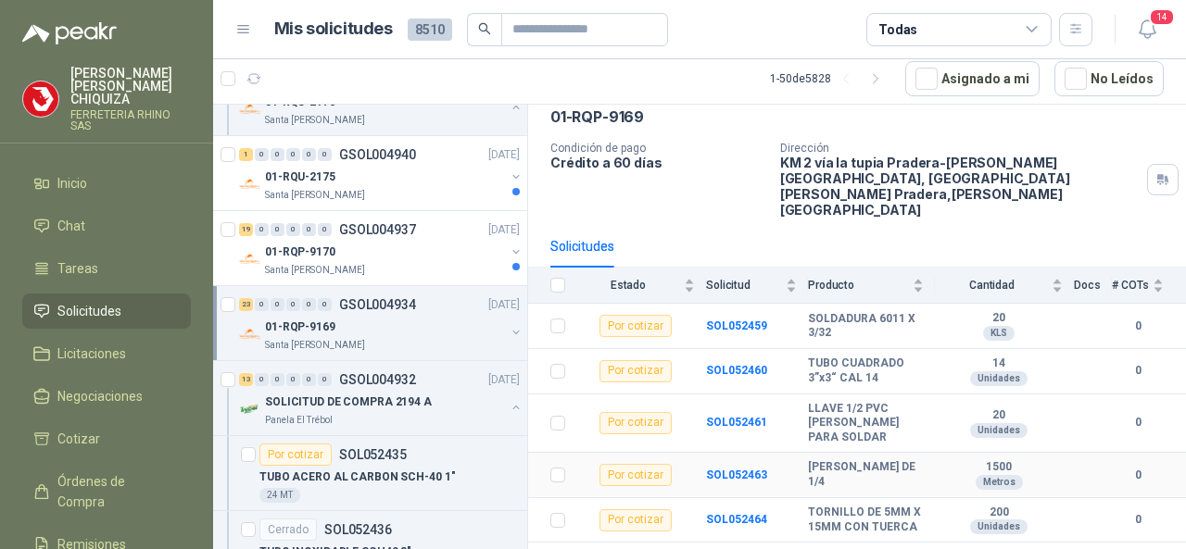
scroll to position [278, 0]
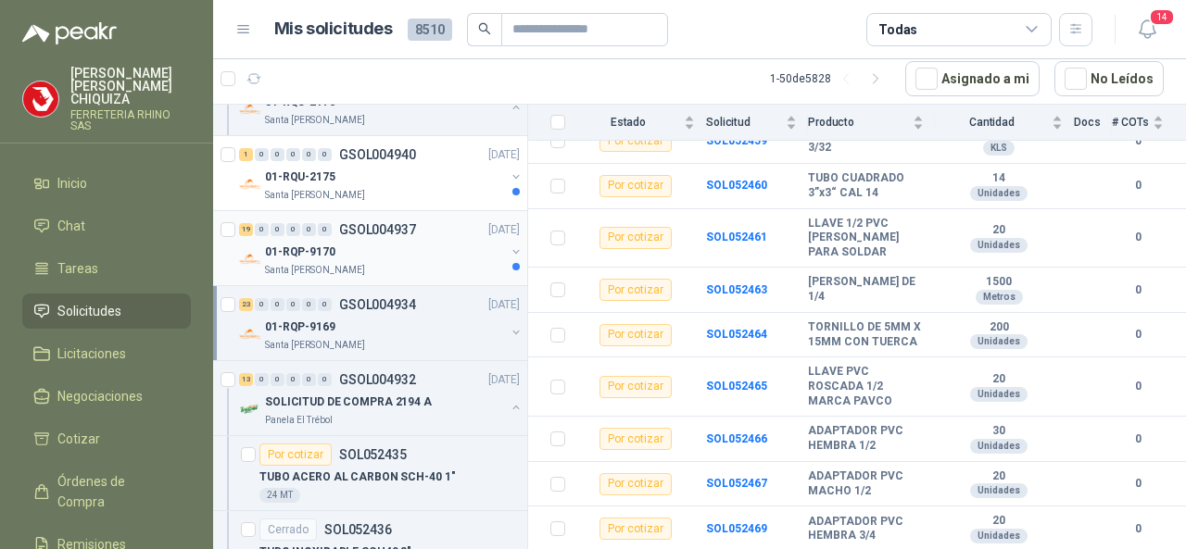
click at [388, 223] on p "GSOL004937" at bounding box center [377, 229] width 77 height 13
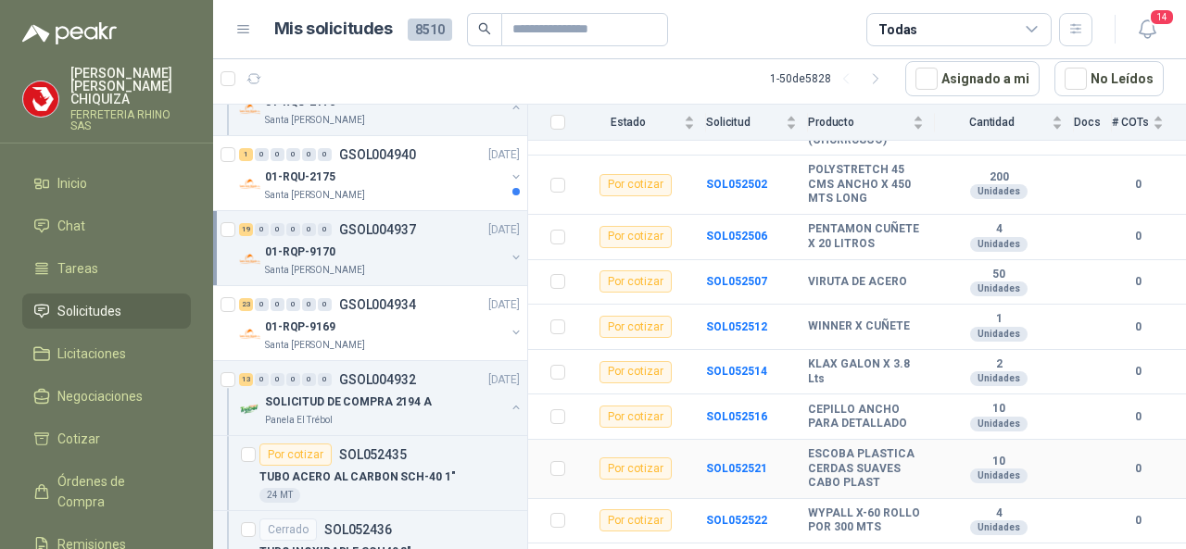
scroll to position [834, 0]
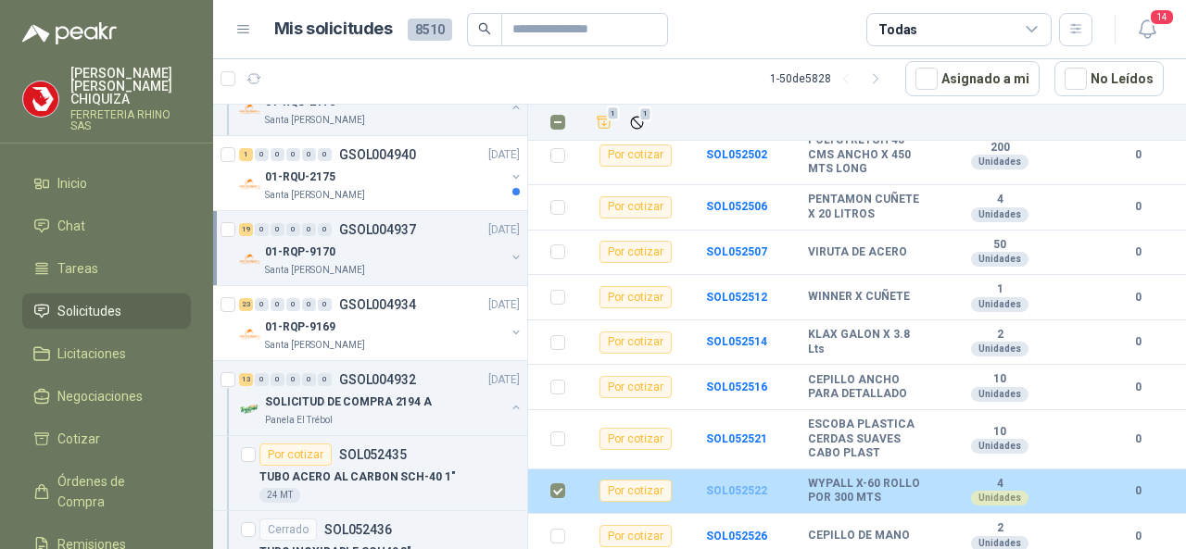
click at [707, 484] on b "SOL052522" at bounding box center [736, 490] width 61 height 13
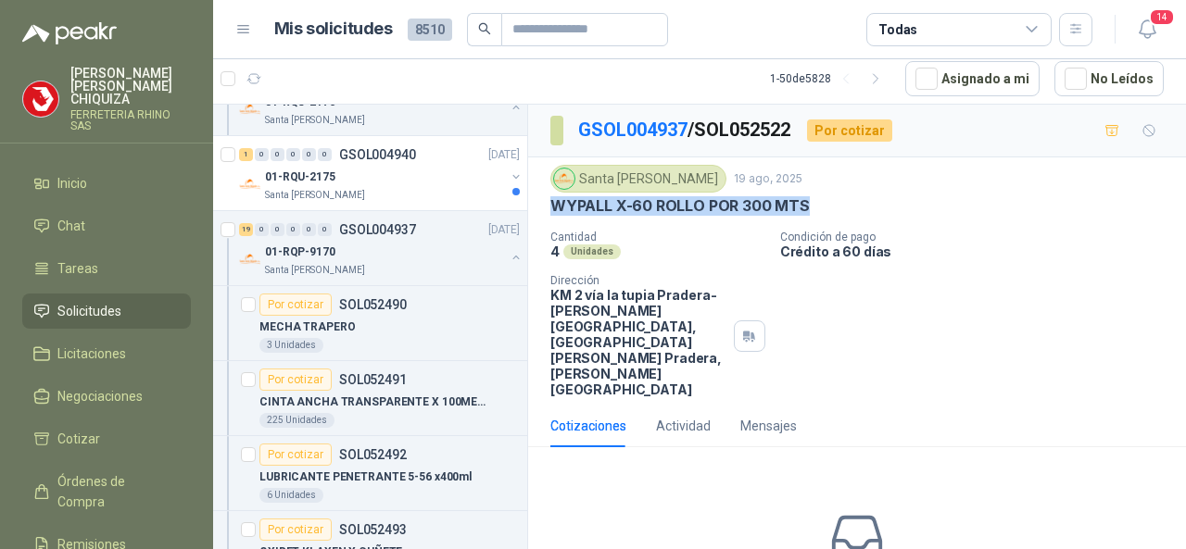
drag, startPoint x: 557, startPoint y: 203, endPoint x: 833, endPoint y: 209, distance: 276.1
click at [833, 209] on div "WYPALL X-60 ROLLO POR 300 MTS" at bounding box center [856, 205] width 613 height 19
copy p "WYPALL X-60 ROLLO POR 300 MTS"
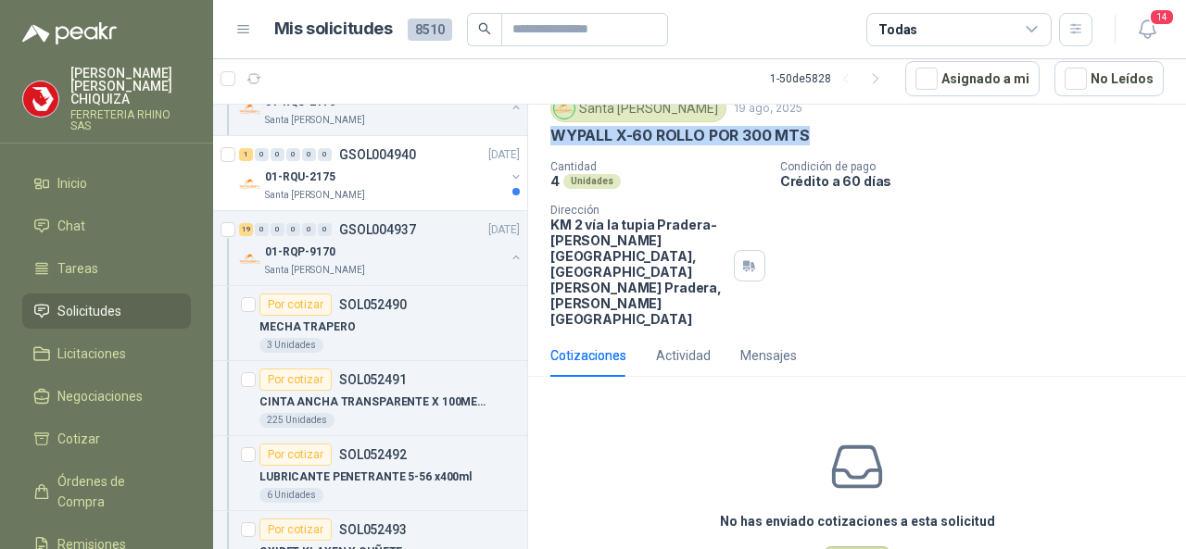
scroll to position [99, 0]
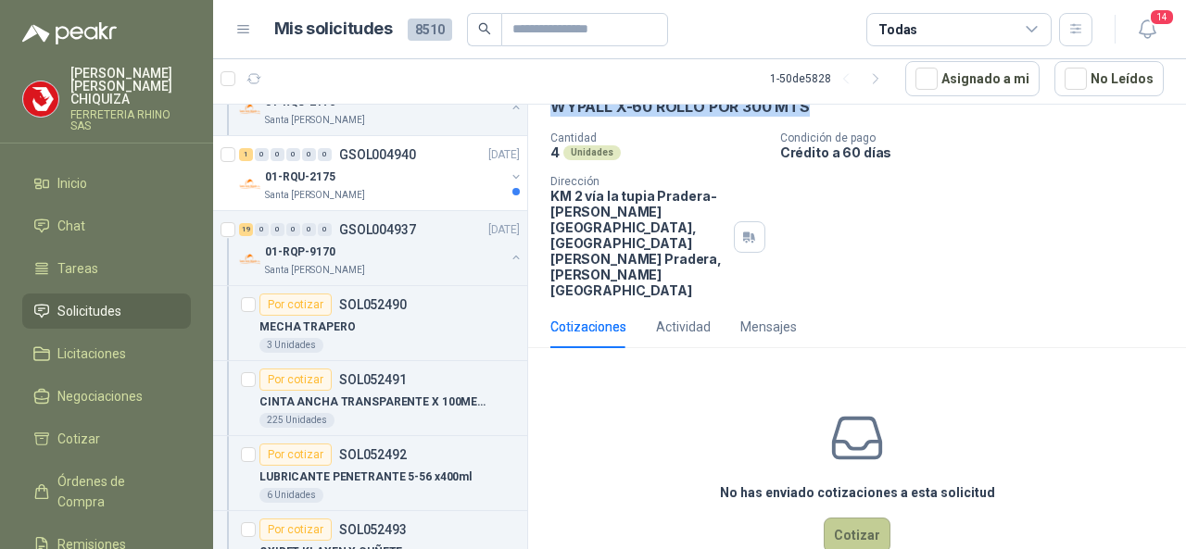
click at [850, 518] on button "Cotizar" at bounding box center [856, 535] width 67 height 35
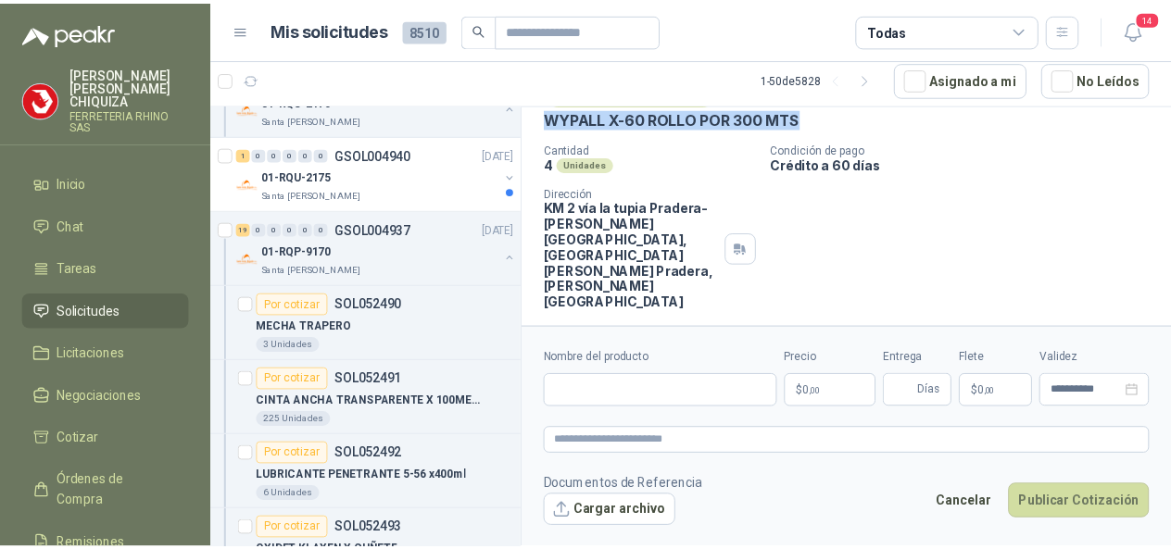
scroll to position [86, 0]
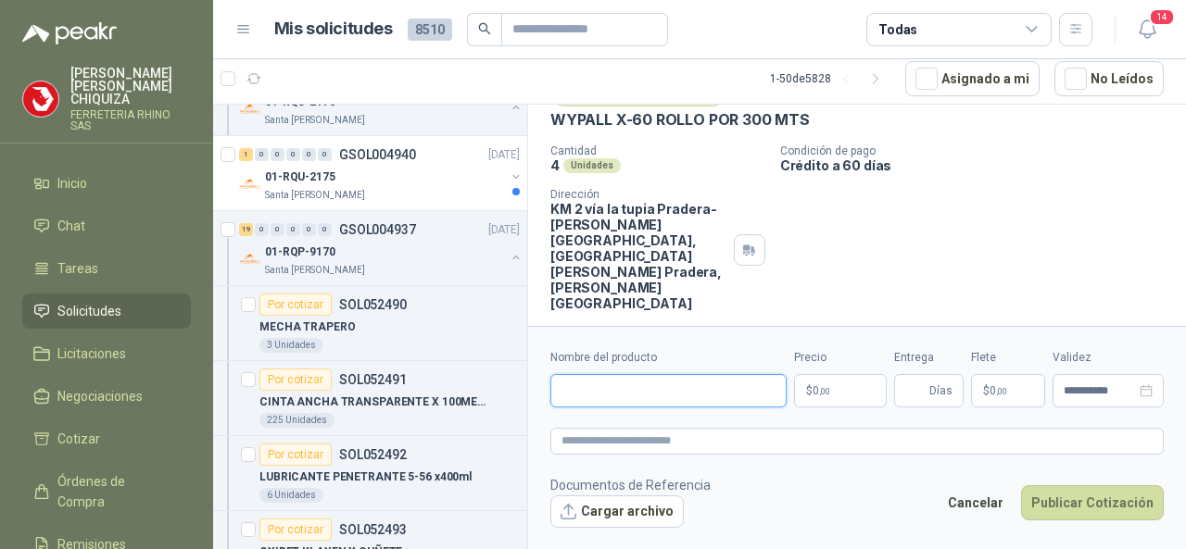
click at [611, 391] on input "Nombre del producto" at bounding box center [668, 390] width 236 height 33
paste input "**********"
type input "**********"
click at [835, 393] on body "[PERSON_NAME] FERRETERIA RHINO SAS Inicio Chat Tareas Solicitudes Licitaciones …" at bounding box center [593, 274] width 1186 height 549
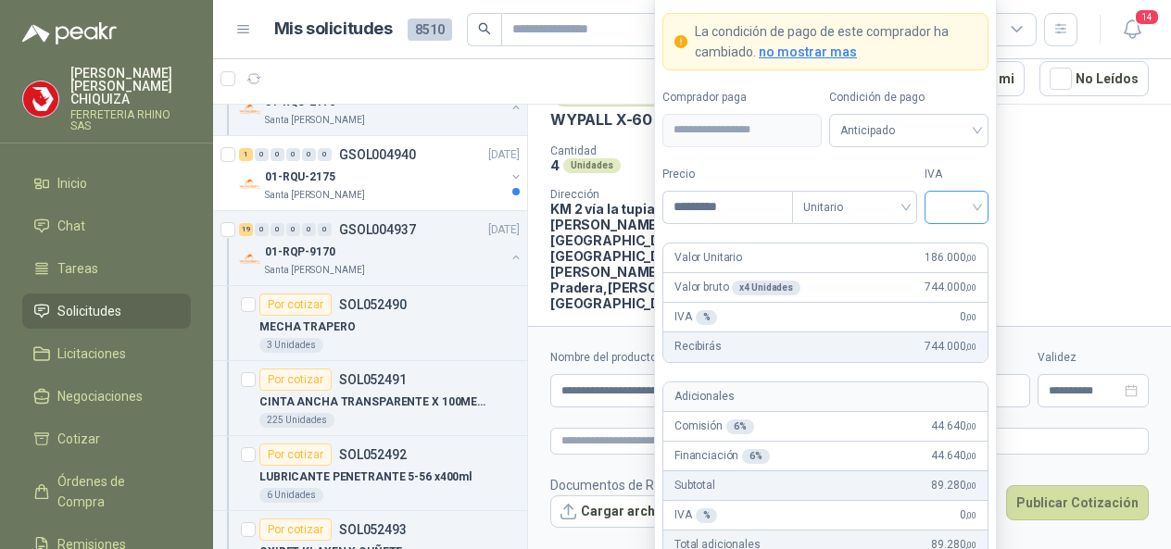
type input "*********"
click at [976, 205] on input "search" at bounding box center [956, 206] width 42 height 28
drag, startPoint x: 954, startPoint y: 244, endPoint x: 926, endPoint y: 289, distance: 53.2
click at [951, 243] on div "19%" at bounding box center [956, 248] width 34 height 20
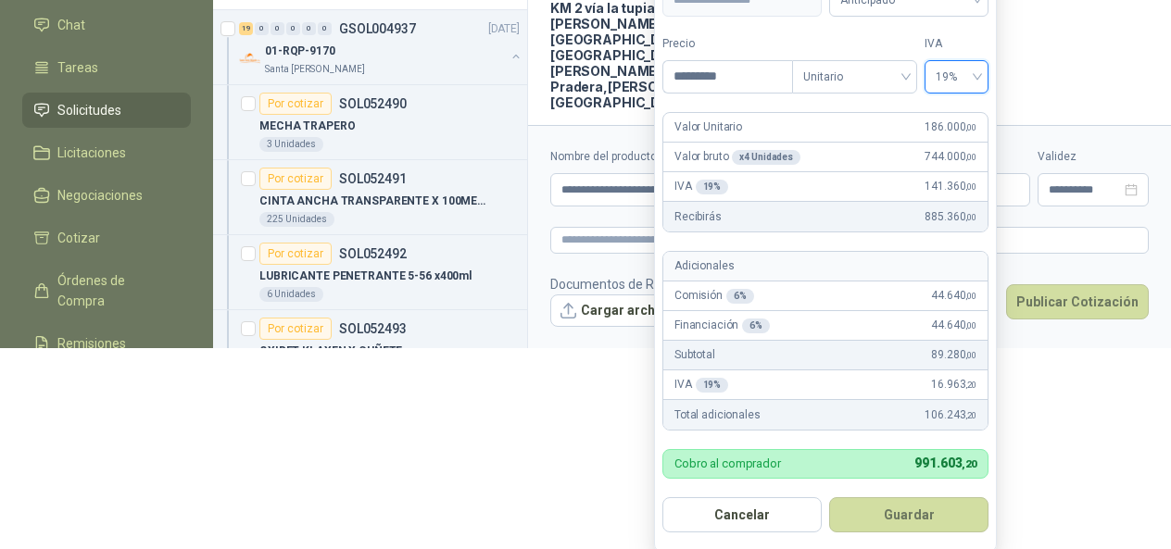
scroll to position [216, 0]
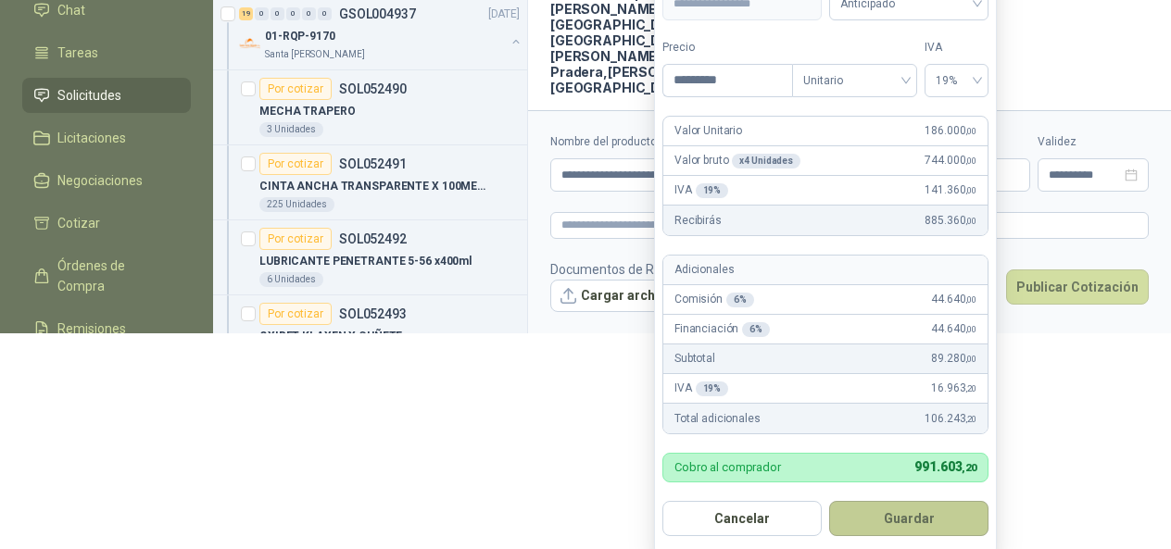
click at [938, 508] on button "Guardar" at bounding box center [908, 518] width 159 height 35
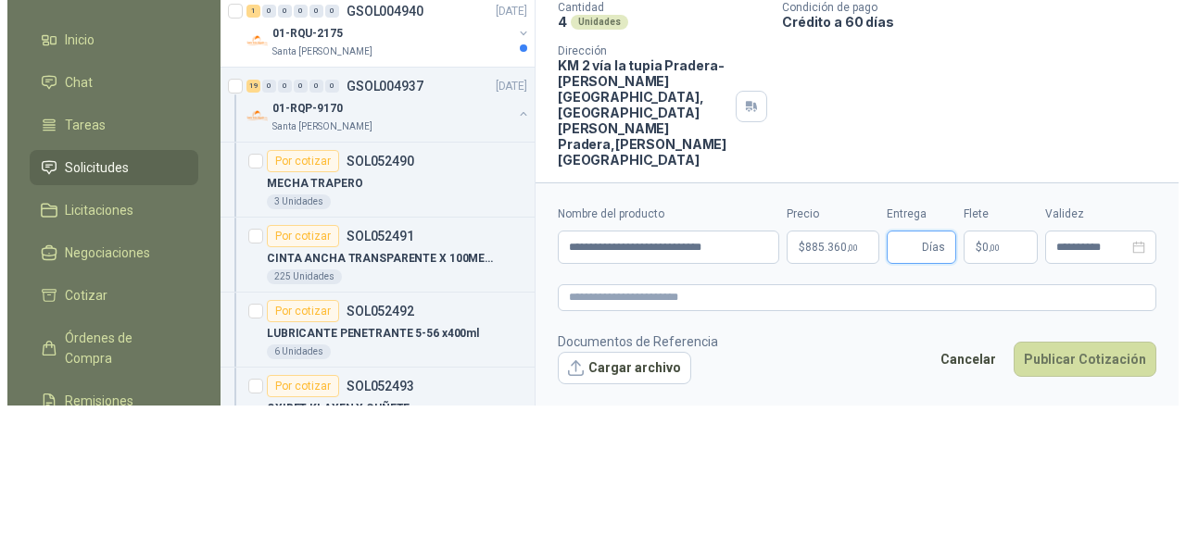
scroll to position [0, 0]
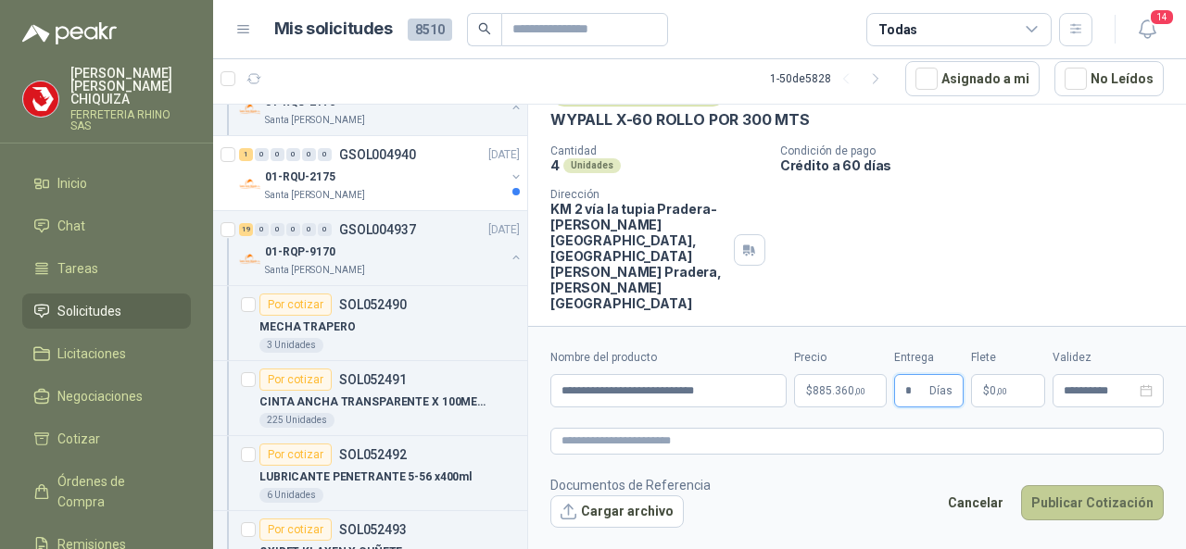
type input "*"
click at [1084, 509] on button "Publicar Cotización" at bounding box center [1092, 502] width 143 height 35
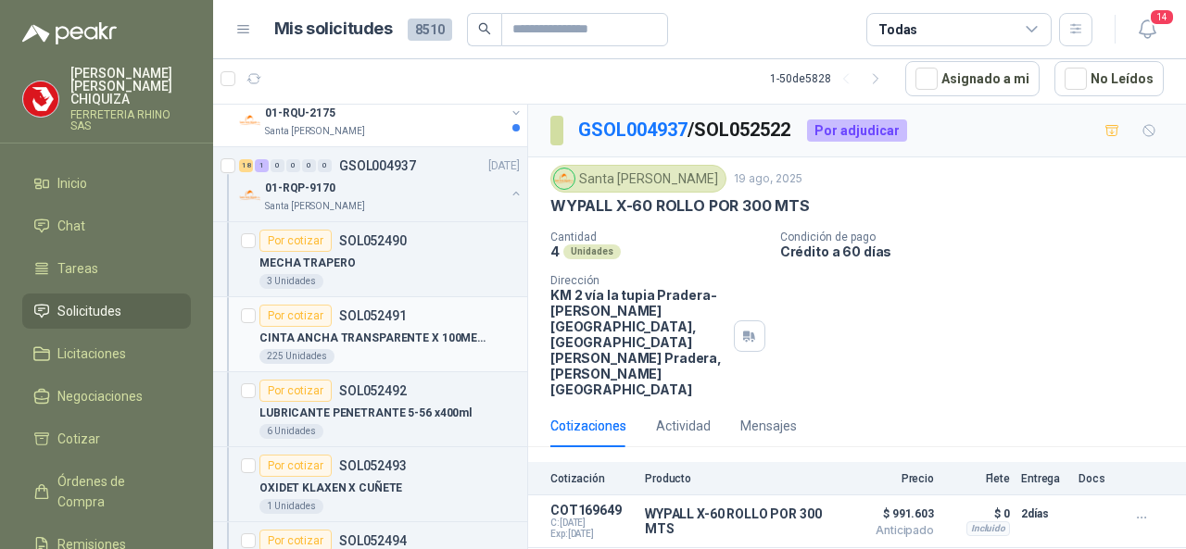
scroll to position [1111, 0]
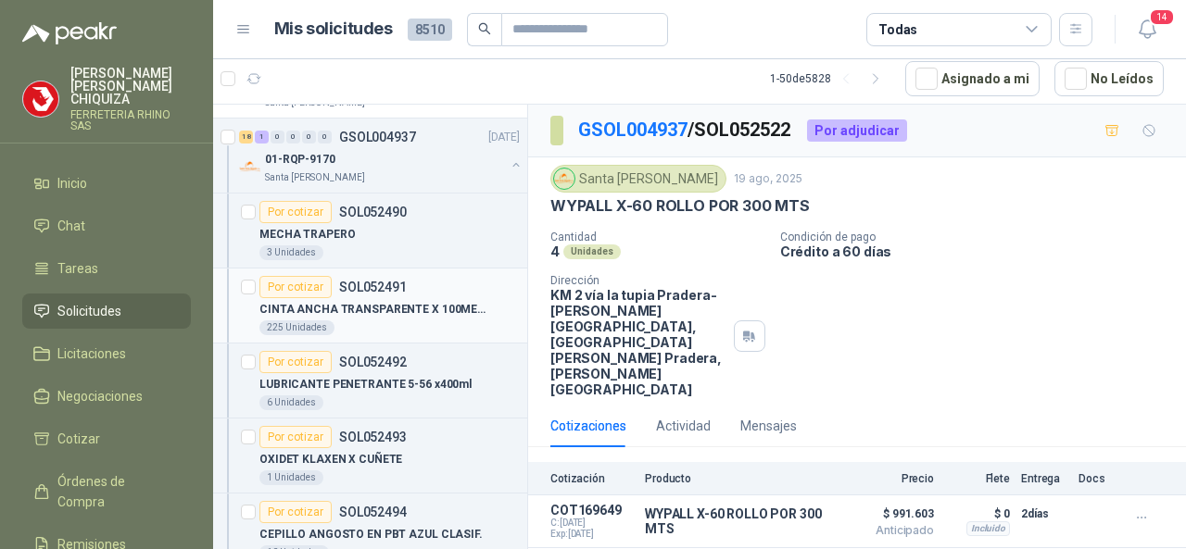
click at [382, 282] on p "SOL052491" at bounding box center [373, 287] width 68 height 13
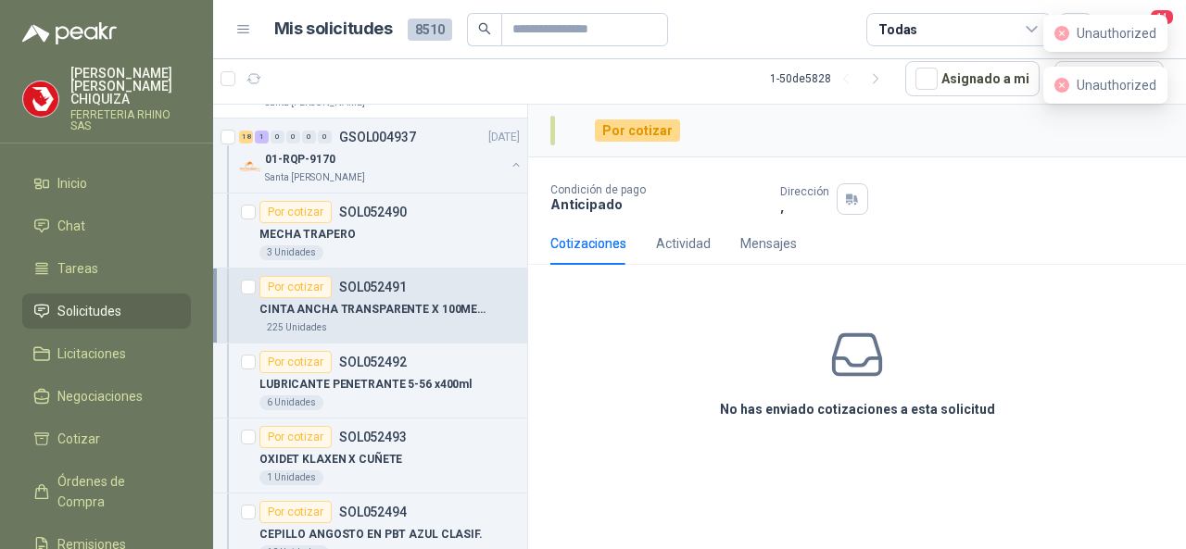
click at [298, 283] on div "Por cotizar" at bounding box center [295, 287] width 72 height 22
click at [93, 109] on p "FERRETERIA RHINO SAS" at bounding box center [130, 120] width 120 height 22
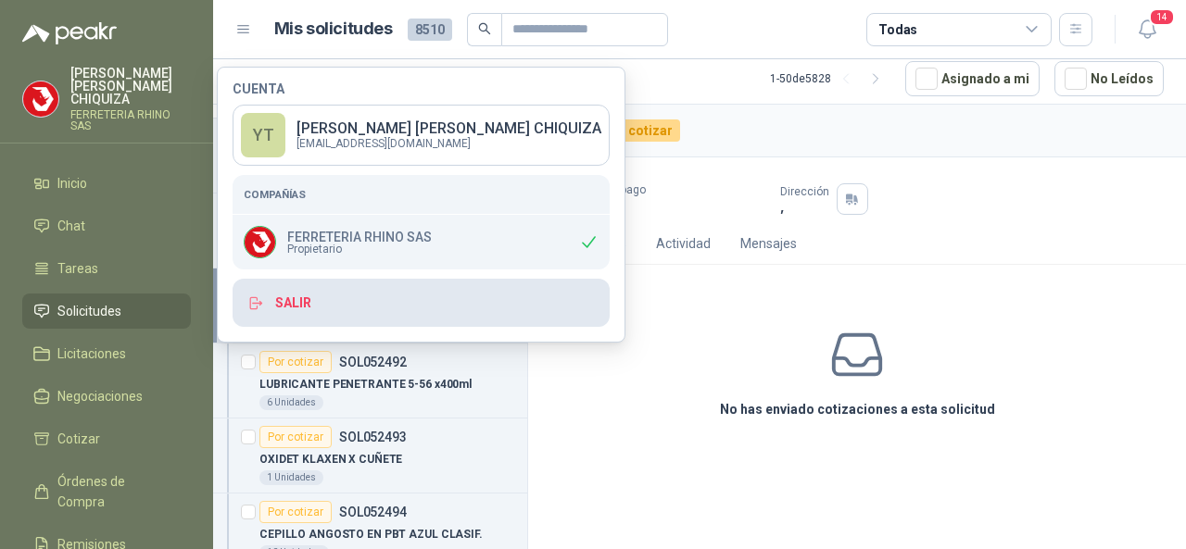
click at [321, 318] on button "Salir" at bounding box center [420, 303] width 377 height 48
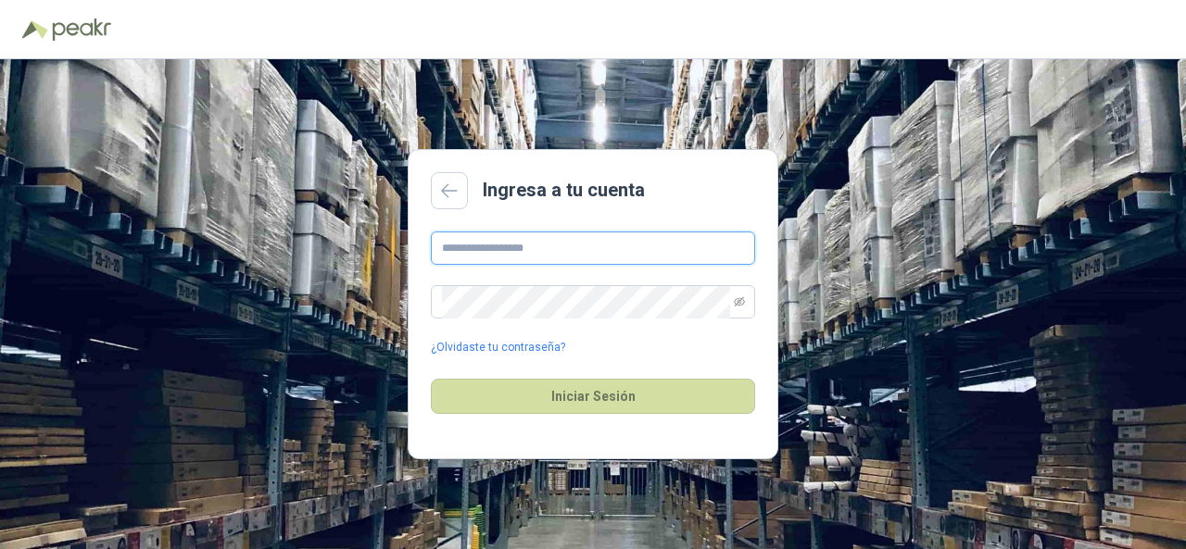
type input "**********"
